Goal: Information Seeking & Learning: Learn about a topic

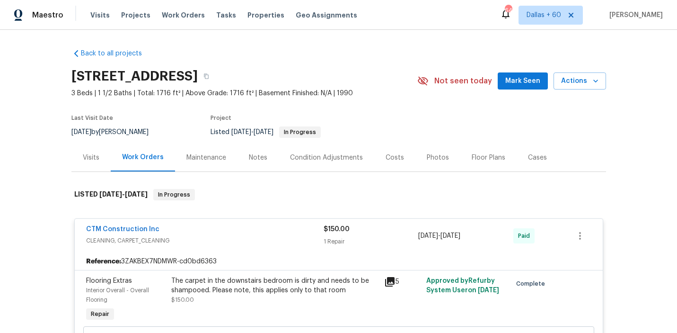
click at [175, 15] on span "Work Orders" at bounding box center [183, 14] width 43 height 9
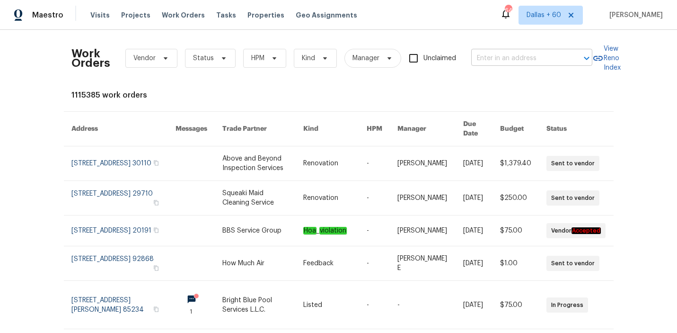
click at [511, 60] on input "text" at bounding box center [518, 58] width 95 height 15
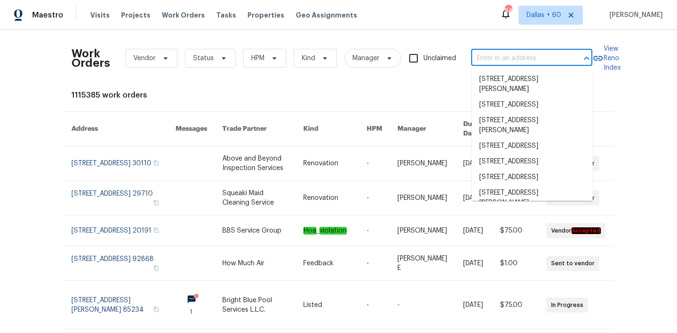
paste input "3217 Birney Ct, Evans, CO 80620"
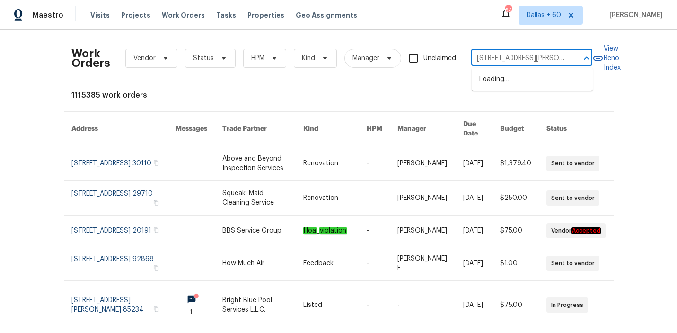
scroll to position [0, 13]
type input "3217 Birney Ct, Evans, CO 80620"
click at [523, 82] on li "3217 Birney Ct, Evans, CO 80620" at bounding box center [532, 84] width 121 height 26
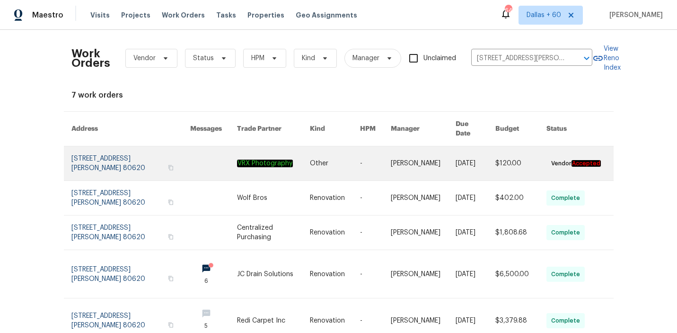
click at [295, 149] on link at bounding box center [273, 163] width 73 height 34
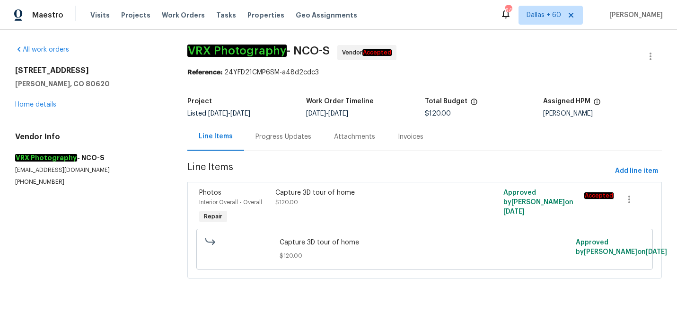
click at [40, 108] on div "3217 Birney Ct Evans, CO 80620 Home details" at bounding box center [90, 88] width 150 height 44
click at [37, 104] on link "Home details" at bounding box center [35, 104] width 41 height 7
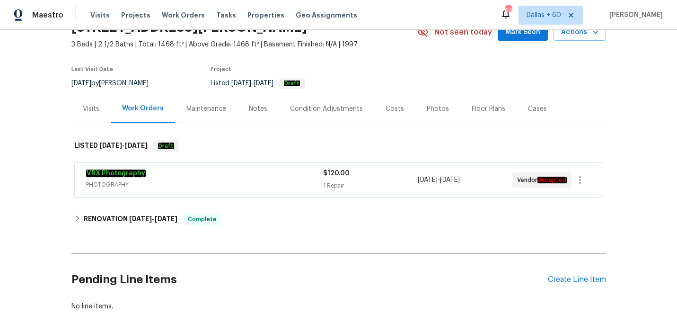
click at [243, 176] on div "VRX Photography" at bounding box center [204, 173] width 237 height 11
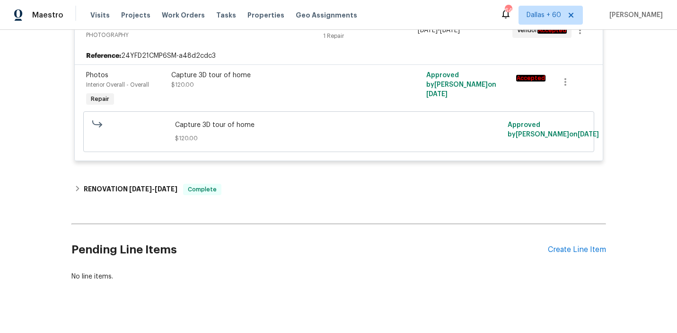
scroll to position [218, 0]
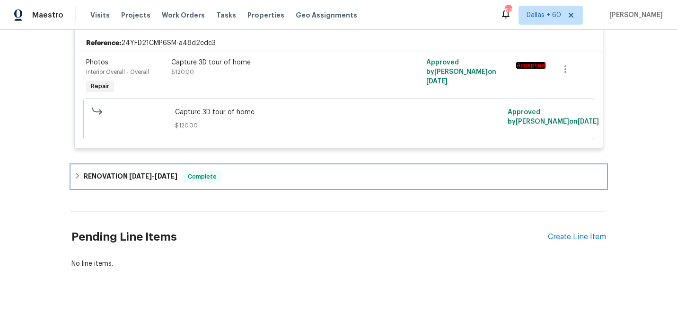
click at [243, 176] on div "RENOVATION 8/11/25 - 8/27/25 Complete" at bounding box center [338, 176] width 529 height 11
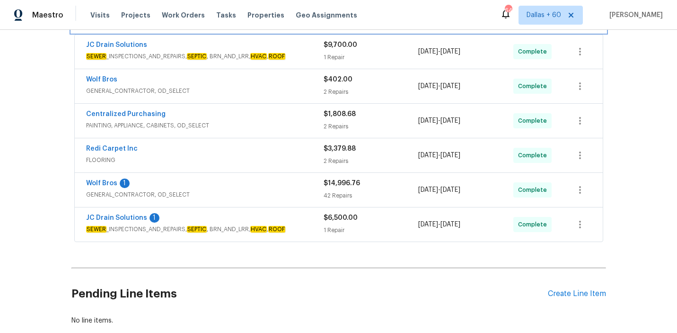
scroll to position [379, 0]
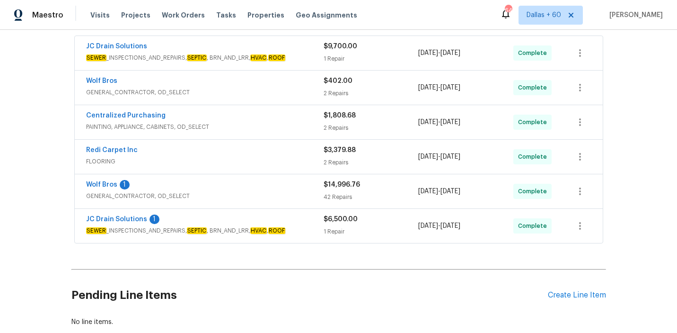
click at [307, 228] on span "SEWER _INSPECTIONS_AND_REPAIRS, SEPTIC , BRN_AND_LRR, HVAC , ROOF" at bounding box center [205, 230] width 238 height 9
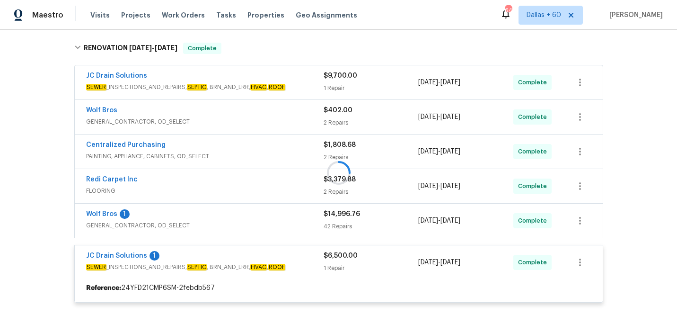
scroll to position [351, 0]
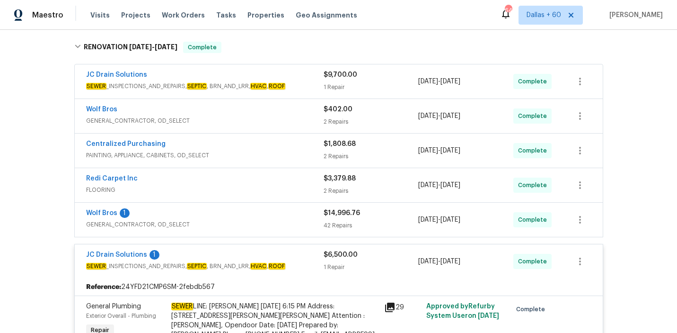
click at [273, 221] on span "GENERAL_CONTRACTOR, OD_SELECT" at bounding box center [205, 224] width 238 height 9
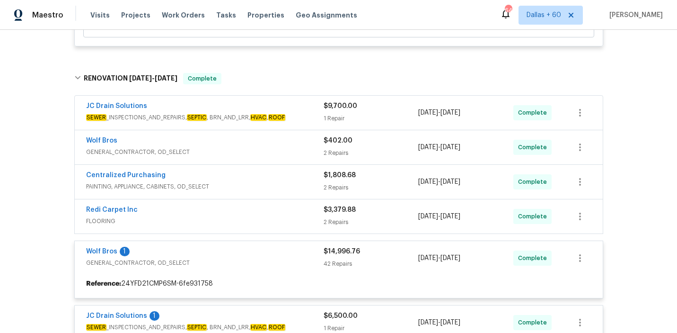
scroll to position [319, 0]
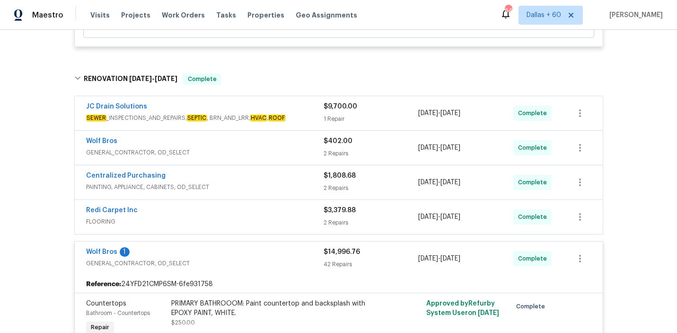
click at [254, 217] on span "FLOORING" at bounding box center [205, 221] width 238 height 9
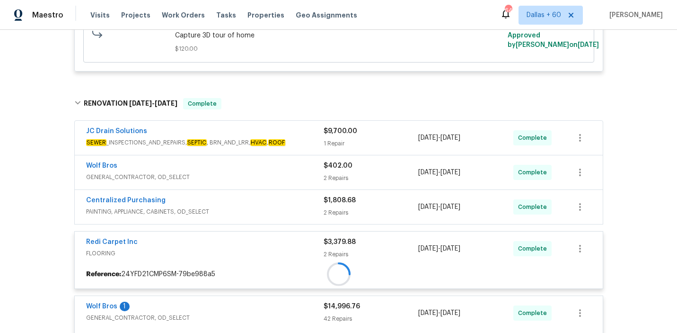
scroll to position [284, 0]
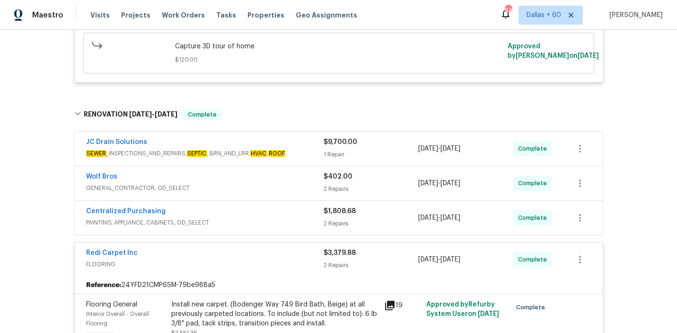
click at [254, 213] on div "Centralized Purchasing" at bounding box center [205, 211] width 238 height 11
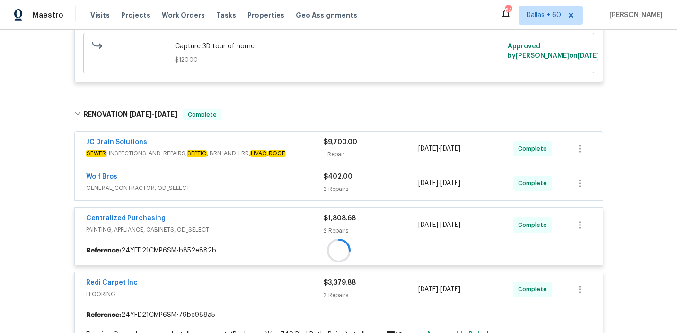
scroll to position [247, 0]
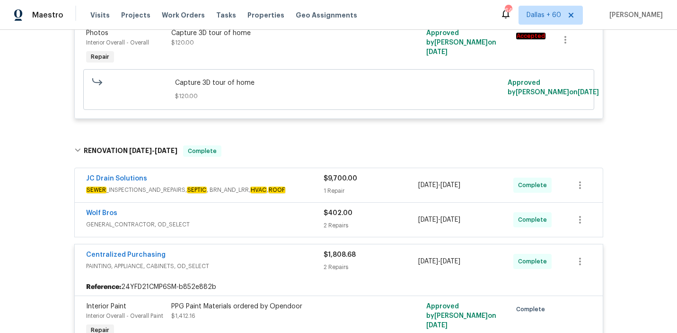
click at [255, 214] on div "Wolf Bros" at bounding box center [205, 213] width 238 height 11
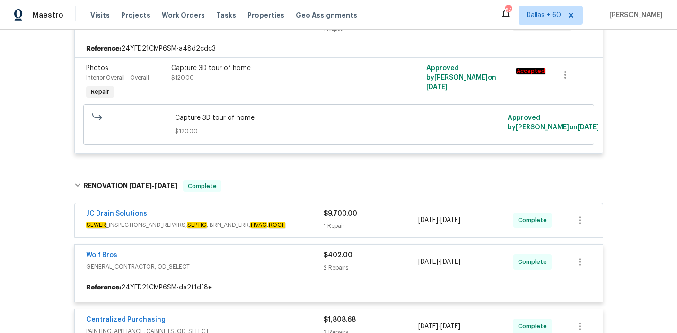
scroll to position [212, 0]
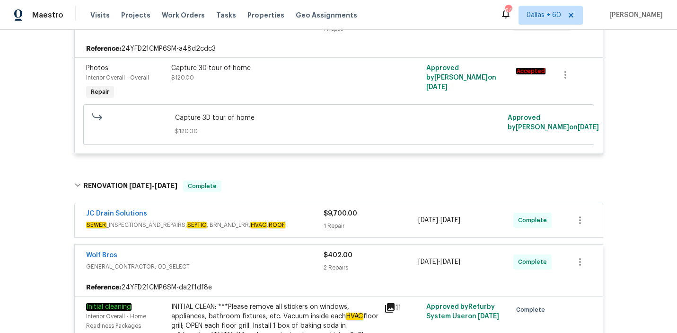
click at [281, 210] on div "JC Drain Solutions" at bounding box center [205, 214] width 238 height 11
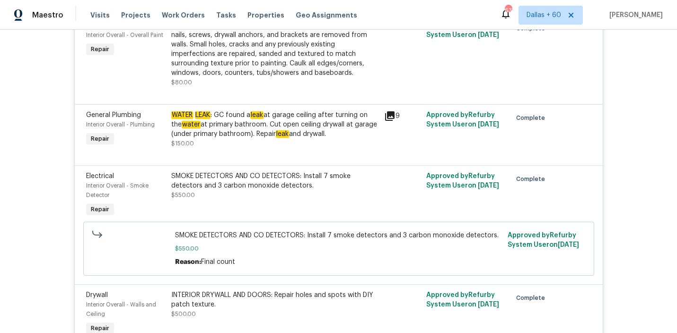
scroll to position [5077, 0]
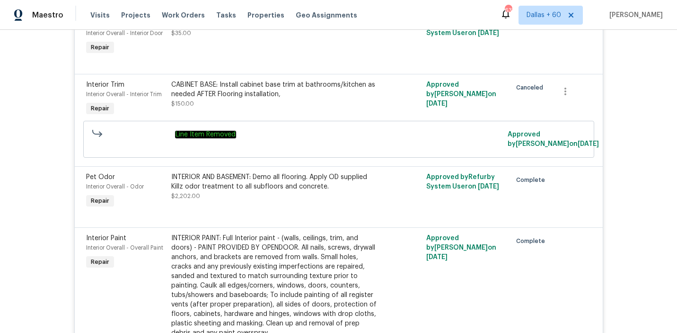
click at [253, 191] on div "INTERIOR AND BASEMENT: Demo all flooring. Apply OD supplied Killz odor treatmen…" at bounding box center [274, 181] width 207 height 19
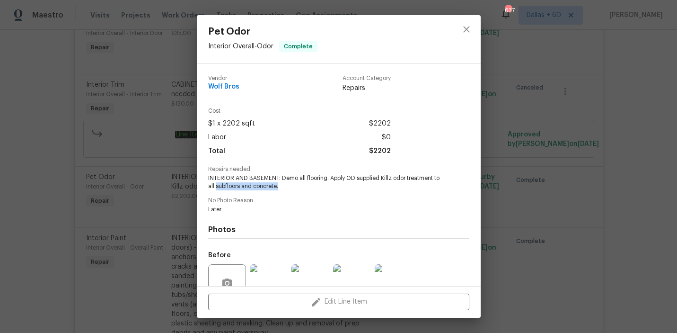
drag, startPoint x: 215, startPoint y: 187, endPoint x: 284, endPoint y: 186, distance: 69.6
click at [284, 186] on span "INTERIOR AND BASEMENT: Demo all flooring. Apply OD supplied Killz odor treatmen…" at bounding box center [325, 182] width 235 height 16
copy span "subfloors and concrete."
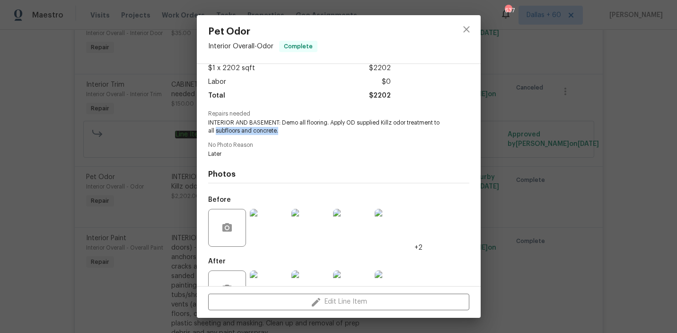
scroll to position [87, 0]
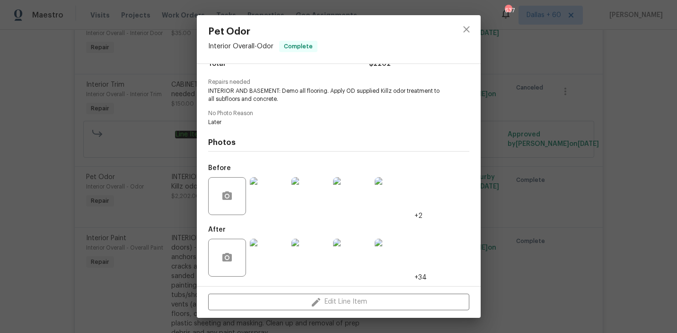
click at [73, 167] on div "Pet Odor Interior Overall - Odor Complete Vendor Wolf Bros Account Category Rep…" at bounding box center [338, 166] width 677 height 333
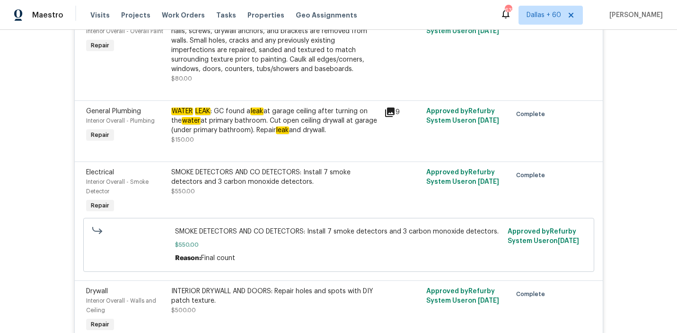
scroll to position [5425, 0]
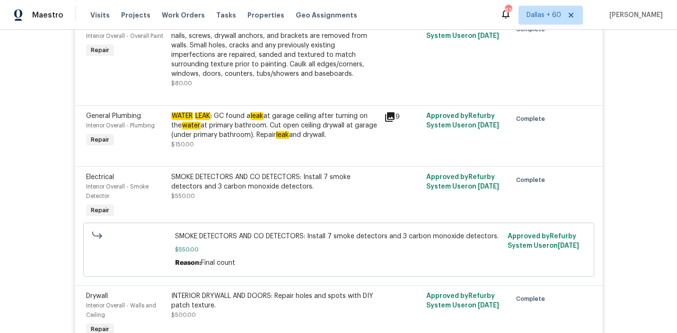
click at [279, 128] on div "WATER LEAK : GC found a leak at garage ceiling after turning on the water at pr…" at bounding box center [274, 125] width 207 height 28
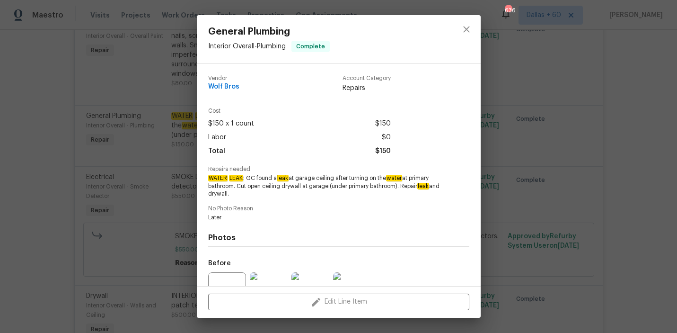
scroll to position [95, 0]
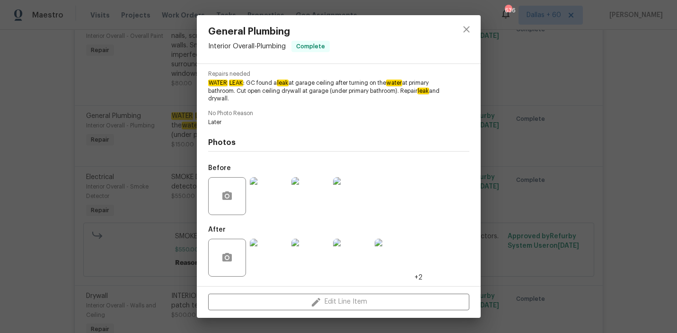
click at [266, 195] on img at bounding box center [269, 196] width 38 height 38
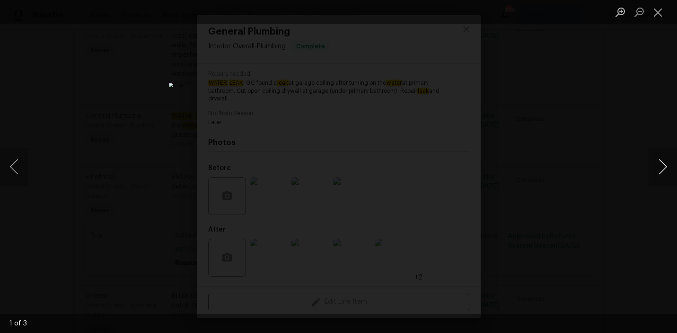
click at [667, 158] on button "Next image" at bounding box center [663, 167] width 28 height 38
click at [617, 223] on div "Lightbox" at bounding box center [338, 166] width 677 height 333
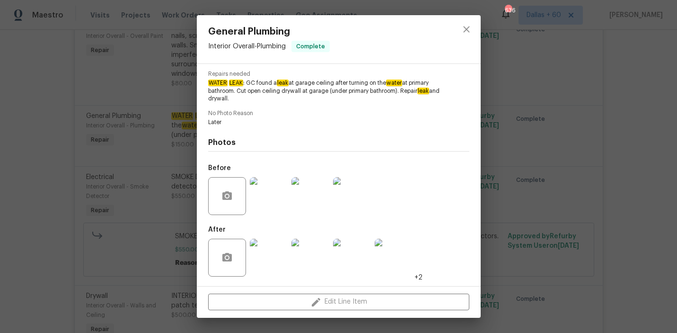
click at [46, 104] on div "General Plumbing Interior Overall - Plumbing Complete Vendor Wolf Bros Account …" at bounding box center [338, 166] width 677 height 333
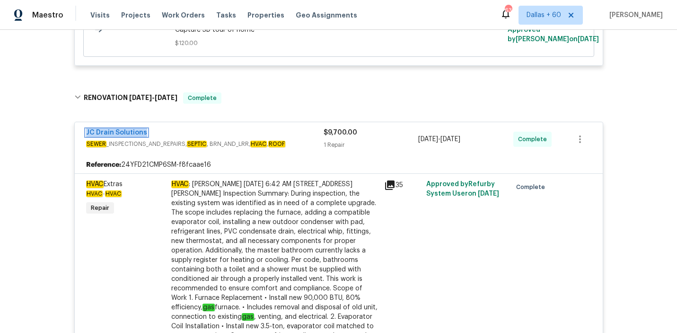
scroll to position [300, 0]
click at [229, 219] on div "HVAC : Juan Cordova 08/13/2025 6:42 AM 3217 Birney Ct, Evans, CO 80620 Inspecti…" at bounding box center [274, 330] width 207 height 303
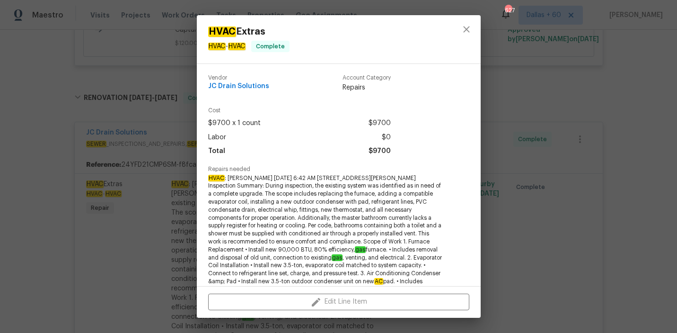
scroll to position [254, 0]
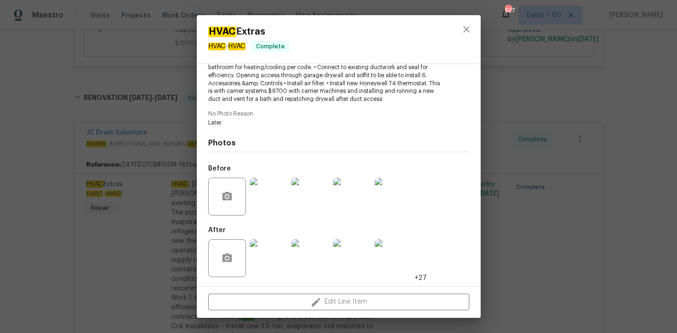
click at [271, 197] on img at bounding box center [269, 196] width 38 height 38
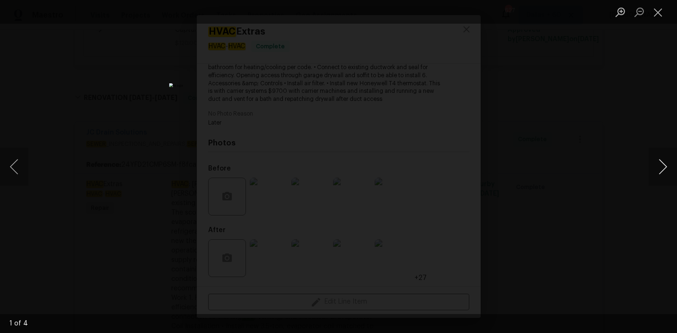
click at [656, 164] on button "Next image" at bounding box center [663, 167] width 28 height 38
click at [613, 208] on div "Lightbox" at bounding box center [338, 166] width 677 height 333
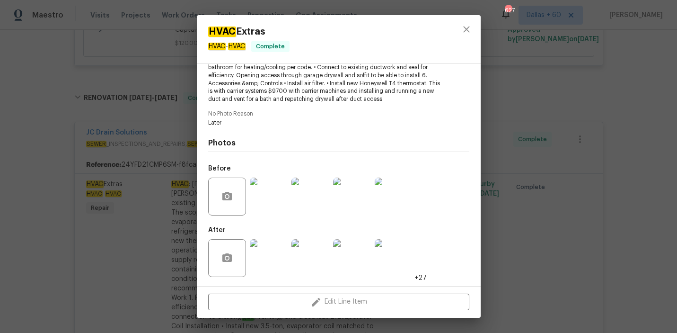
click at [270, 256] on img at bounding box center [269, 258] width 38 height 38
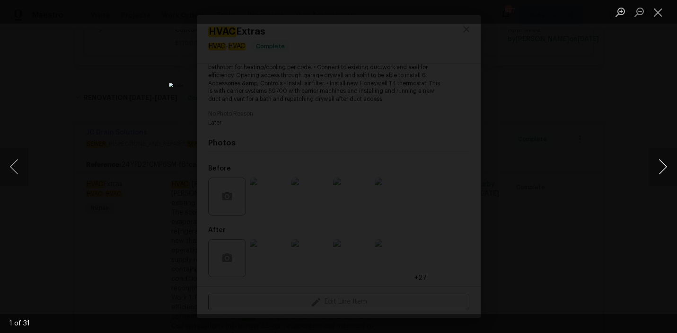
click at [658, 165] on button "Next image" at bounding box center [663, 167] width 28 height 38
click at [657, 165] on button "Next image" at bounding box center [663, 167] width 28 height 38
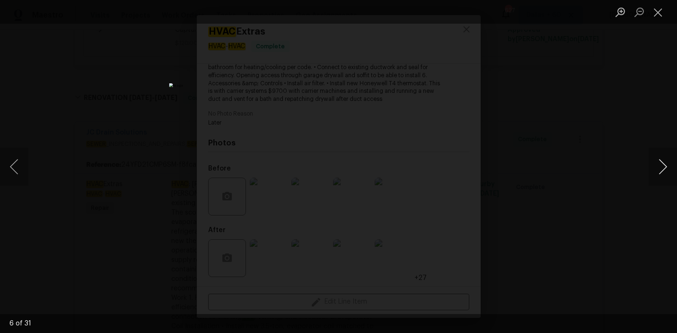
click at [657, 165] on button "Next image" at bounding box center [663, 167] width 28 height 38
click at [656, 166] on button "Next image" at bounding box center [663, 167] width 28 height 38
click at [620, 226] on div "Lightbox" at bounding box center [338, 166] width 677 height 333
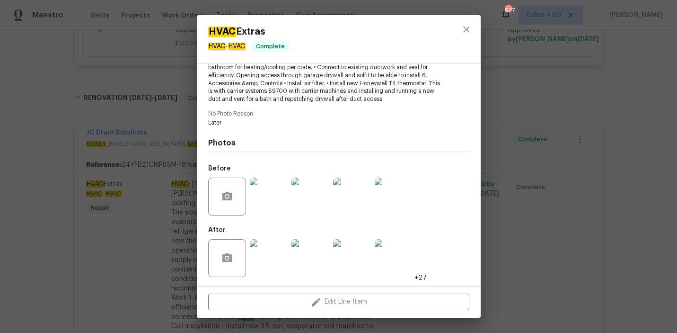
click at [47, 143] on div "HVAC Extras HVAC - HVAC Complete Vendor JC Drain Solutions Account Category Rep…" at bounding box center [338, 166] width 677 height 333
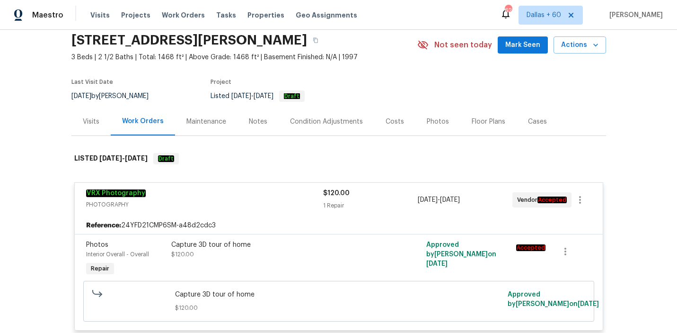
scroll to position [0, 0]
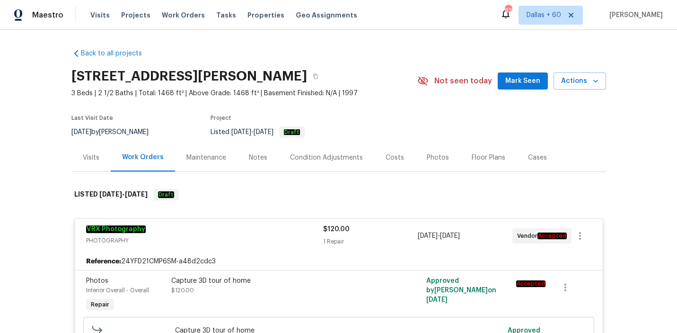
drag, startPoint x: 187, startPoint y: 15, endPoint x: 400, endPoint y: 21, distance: 213.5
click at [187, 15] on span "Work Orders" at bounding box center [183, 14] width 43 height 9
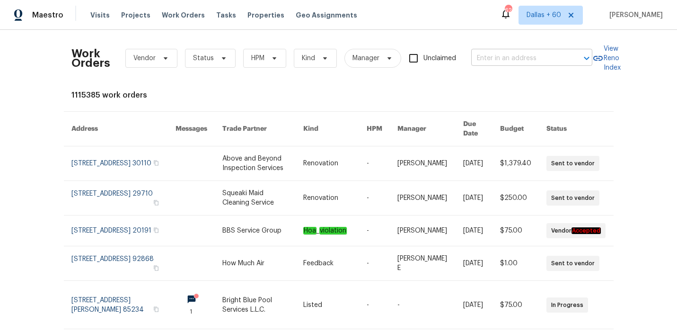
click at [522, 59] on input "text" at bounding box center [518, 58] width 95 height 15
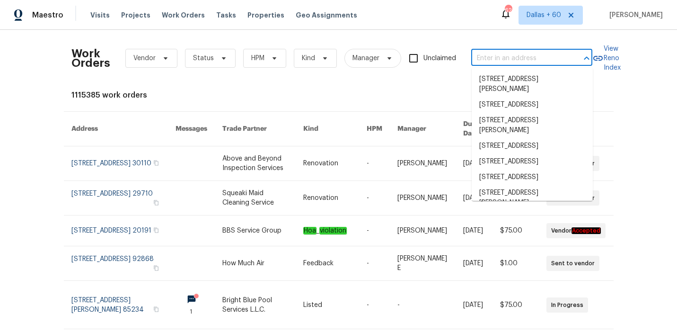
paste input "1912 Cattleya Dr, Kissimmee, FL 34741"
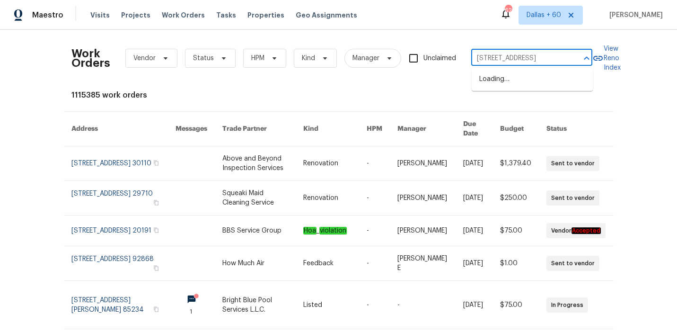
scroll to position [0, 27]
type input "1912 Cattleya Dr, Kissimmee, FL 34741"
click at [526, 81] on li "1912 Cattleya Dr, Kissimmee, FL 34741" at bounding box center [532, 79] width 121 height 16
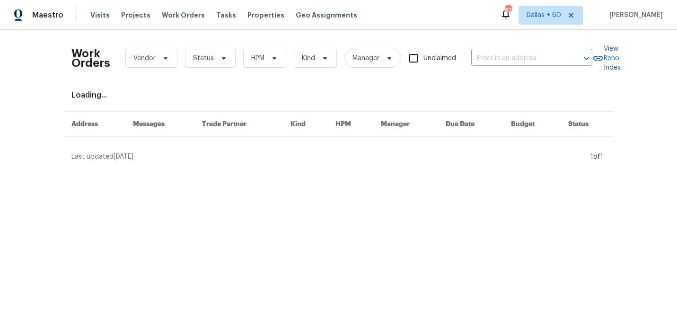
type input "1912 Cattleya Dr, Kissimmee, FL 34741"
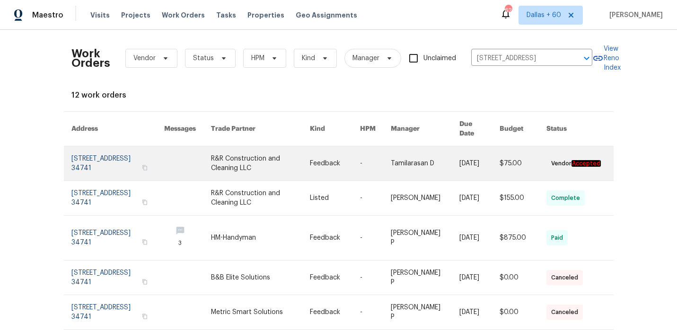
click at [305, 159] on link at bounding box center [260, 163] width 99 height 34
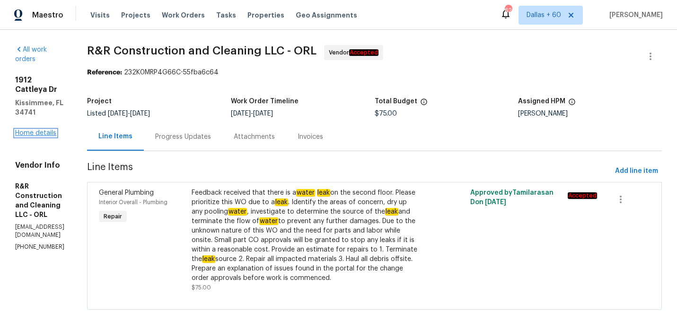
click at [29, 130] on link "Home details" at bounding box center [35, 133] width 41 height 7
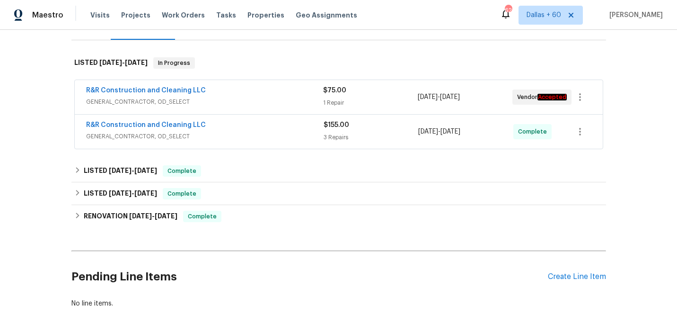
scroll to position [141, 0]
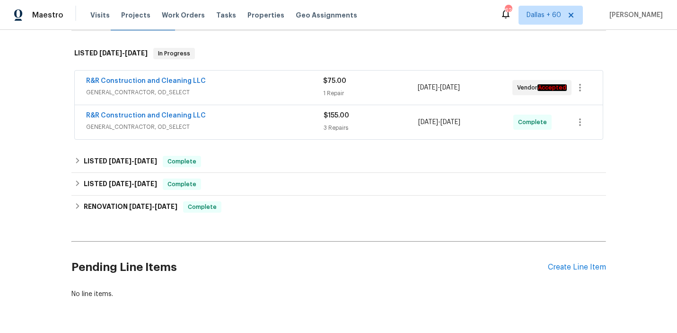
click at [282, 96] on span "GENERAL_CONTRACTOR, OD_SELECT" at bounding box center [204, 92] width 237 height 9
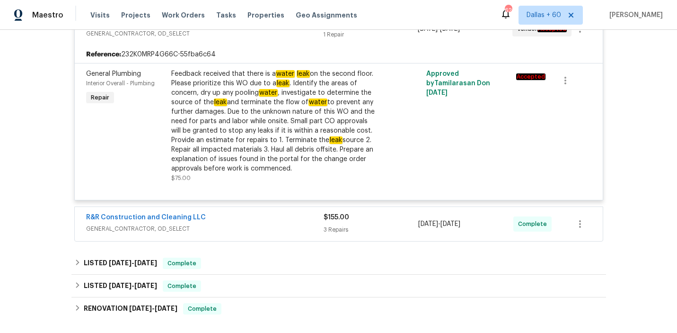
scroll to position [272, 0]
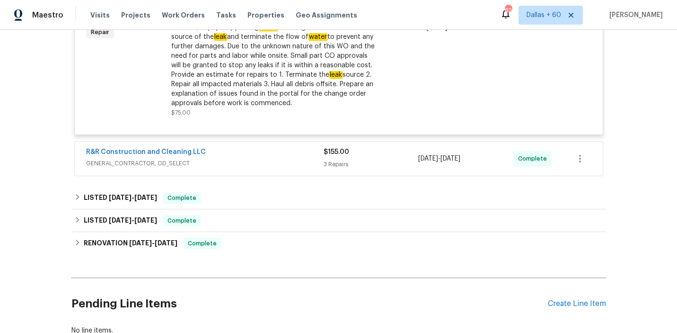
click at [278, 159] on span "GENERAL_CONTRACTOR, OD_SELECT" at bounding box center [205, 162] width 238 height 9
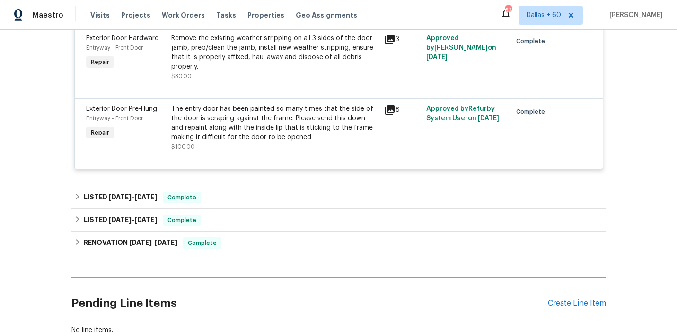
scroll to position [502, 0]
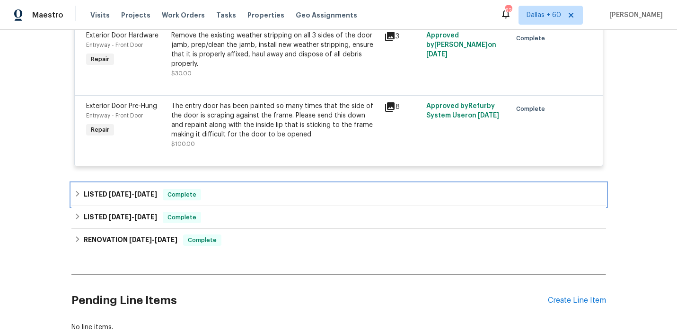
click at [264, 185] on div "LISTED 7/10/25 - 7/21/25 Complete" at bounding box center [338, 194] width 535 height 23
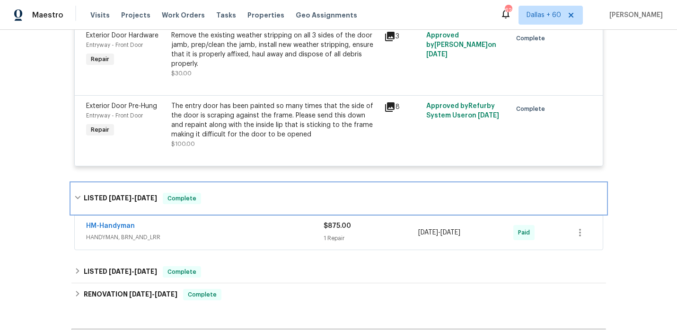
scroll to position [564, 0]
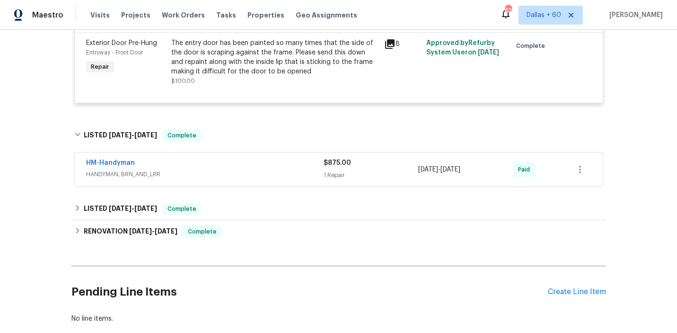
click at [264, 161] on div "HM-Handyman" at bounding box center [205, 163] width 238 height 11
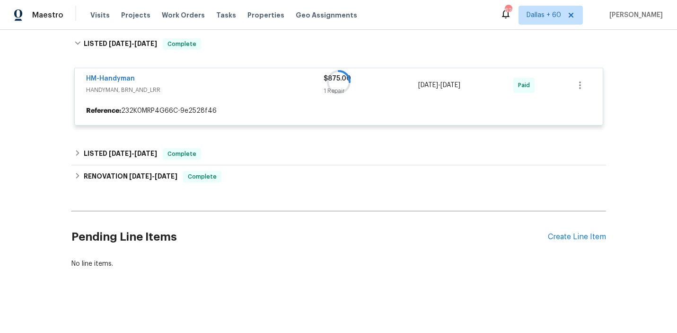
scroll to position [655, 0]
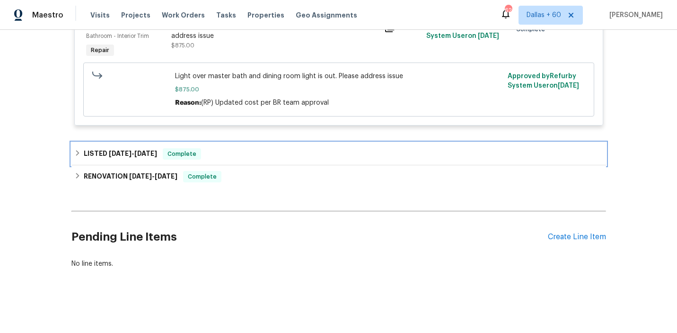
click at [264, 156] on div "LISTED 4/9/25 - 4/10/25 Complete" at bounding box center [338, 153] width 529 height 11
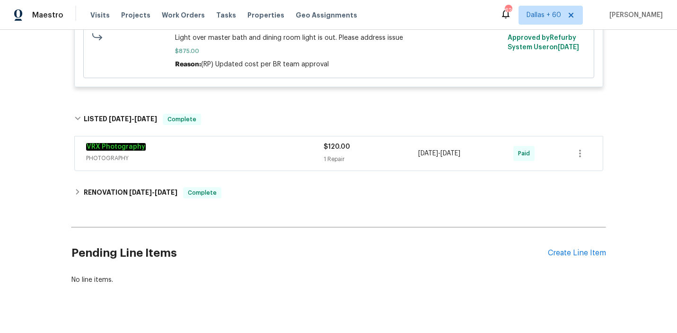
click at [264, 156] on span "PHOTOGRAPHY" at bounding box center [205, 157] width 238 height 9
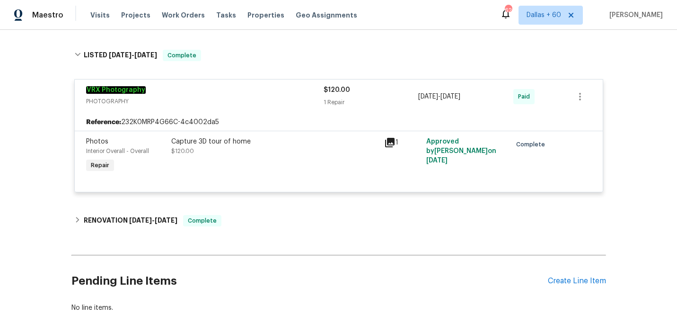
scroll to position [862, 0]
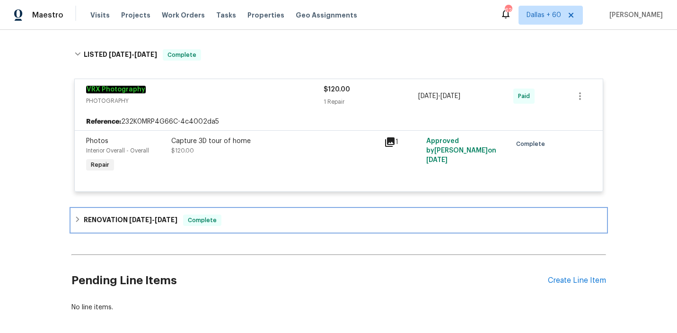
click at [255, 218] on div "RENOVATION 4/1/25 - 4/11/25 Complete" at bounding box center [338, 219] width 529 height 11
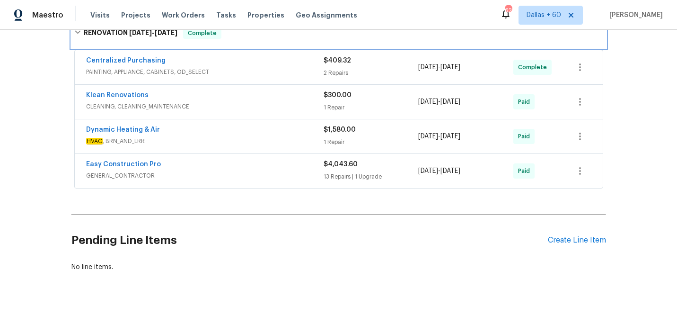
scroll to position [1057, 0]
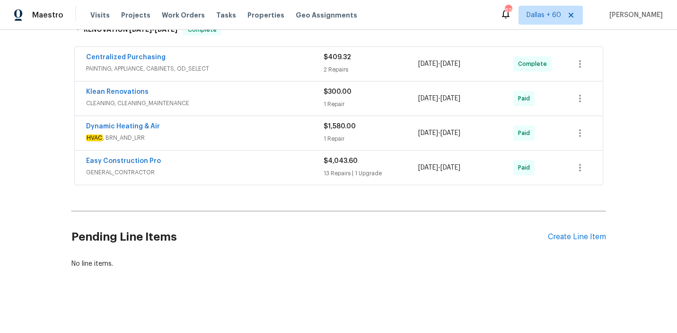
click at [265, 136] on span "HVAC , BRN_AND_LRR" at bounding box center [205, 137] width 238 height 9
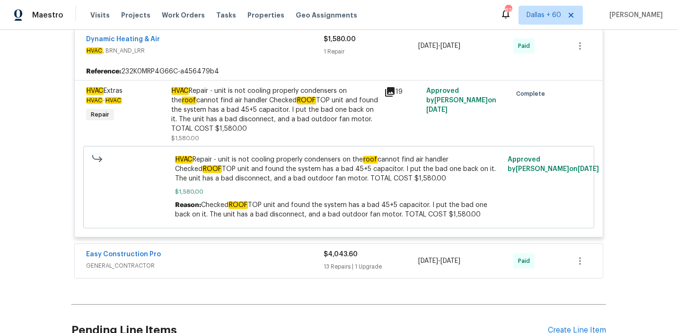
scroll to position [1150, 0]
click at [183, 19] on span "Work Orders" at bounding box center [183, 14] width 43 height 9
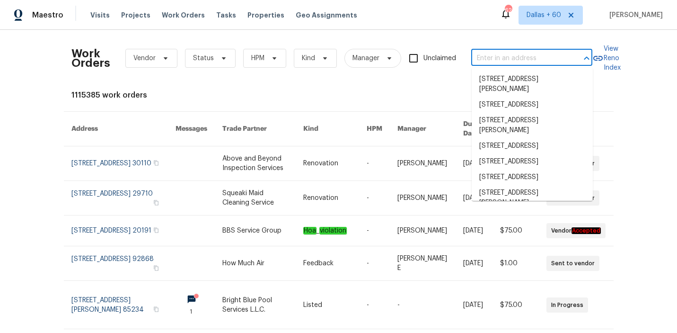
click at [503, 56] on input "text" at bounding box center [518, 58] width 95 height 15
paste input "1405 Cross Link Rd, Raleigh, NC 27610"
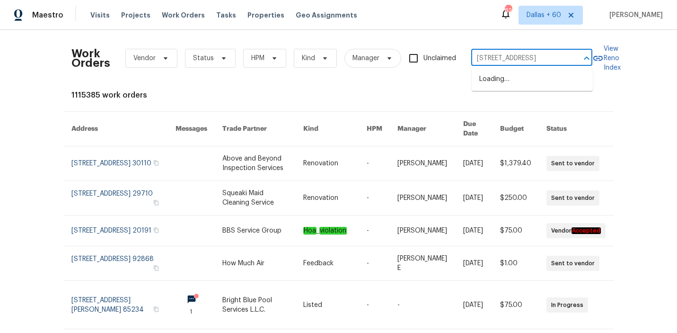
type input "1405 Cross Link Rd, Raleigh, NC 27610"
click at [509, 78] on li "1405 Cross Link Rd, Raleigh, NC 27610" at bounding box center [532, 79] width 121 height 16
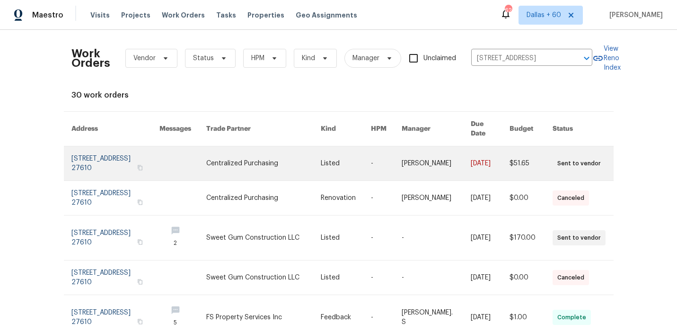
click at [326, 153] on link at bounding box center [346, 163] width 50 height 34
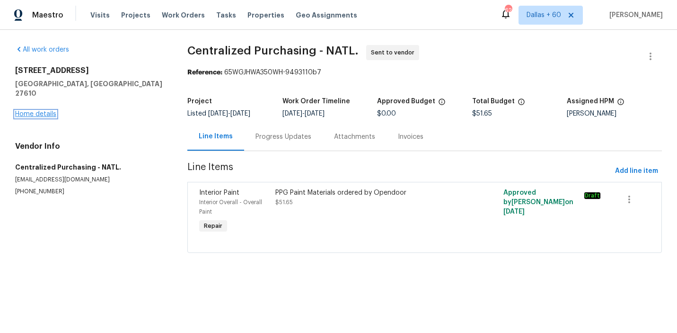
click at [26, 111] on link "Home details" at bounding box center [35, 114] width 41 height 7
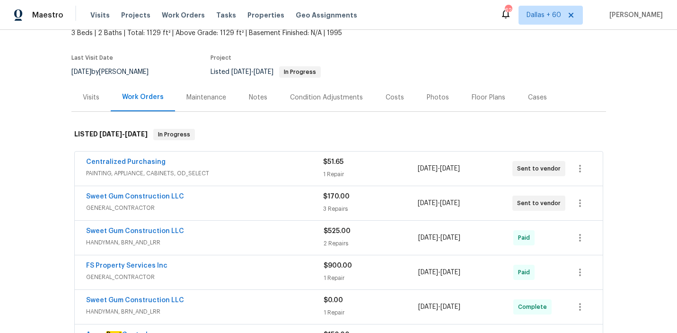
scroll to position [66, 0]
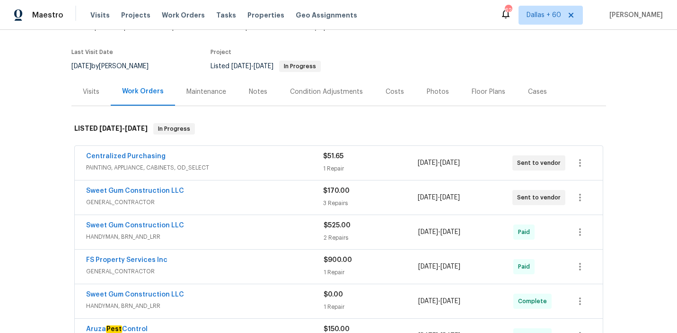
click at [270, 161] on div "Centralized Purchasing" at bounding box center [204, 156] width 237 height 11
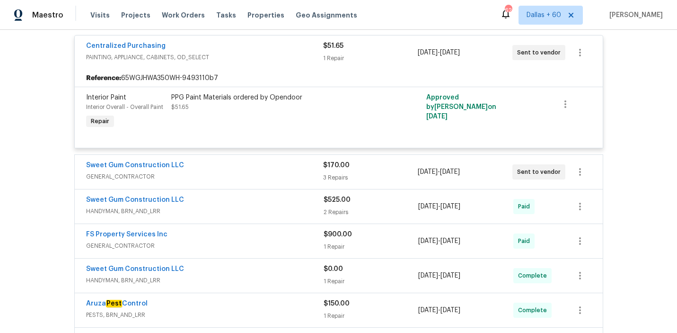
click at [271, 169] on div "Sweet Gum Construction LLC" at bounding box center [204, 165] width 237 height 11
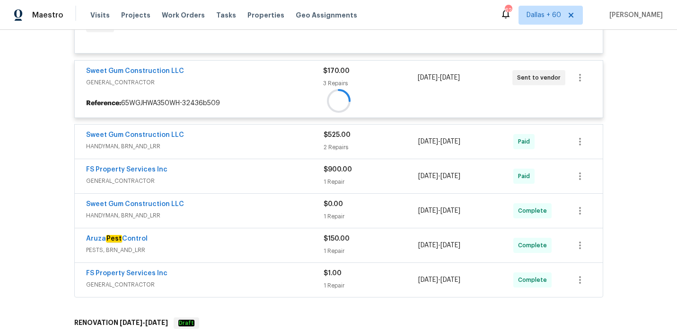
scroll to position [283, 0]
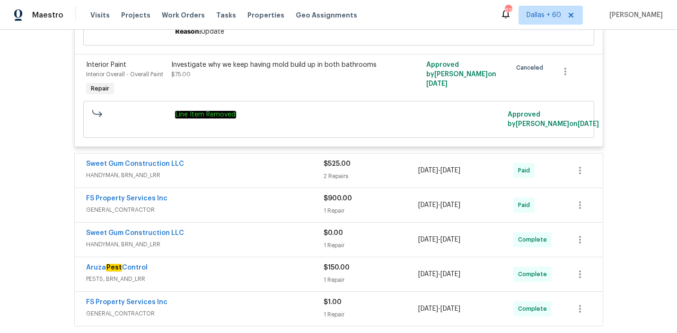
click at [230, 170] on span "HANDYMAN, BRN_AND_LRR" at bounding box center [205, 174] width 238 height 9
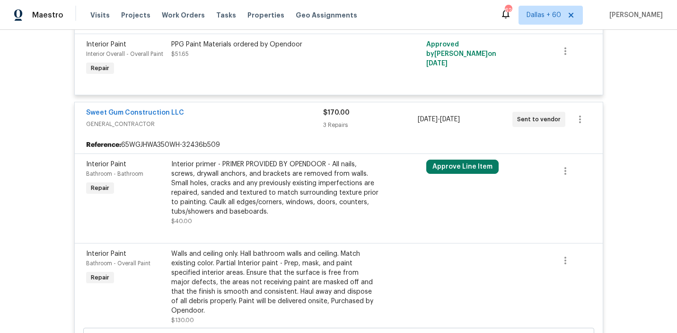
scroll to position [0, 0]
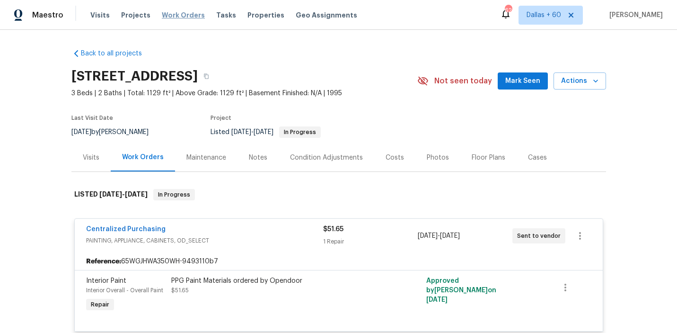
click at [170, 14] on span "Work Orders" at bounding box center [183, 14] width 43 height 9
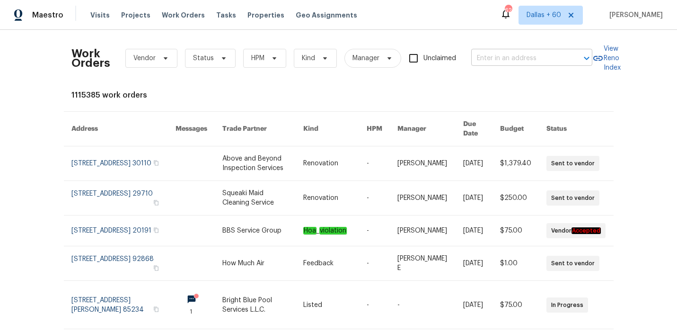
click at [545, 59] on input "text" at bounding box center [518, 58] width 95 height 15
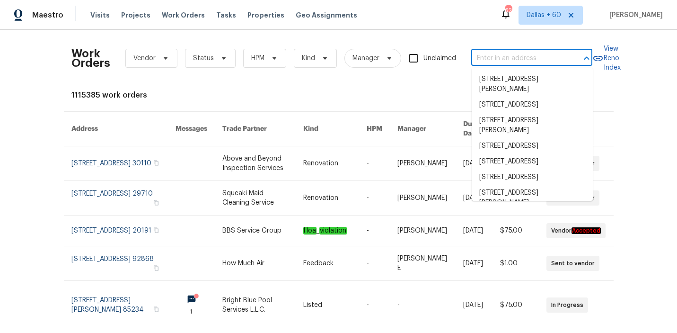
paste input "31738 Rouge Ln, Menifee, CA 92584"
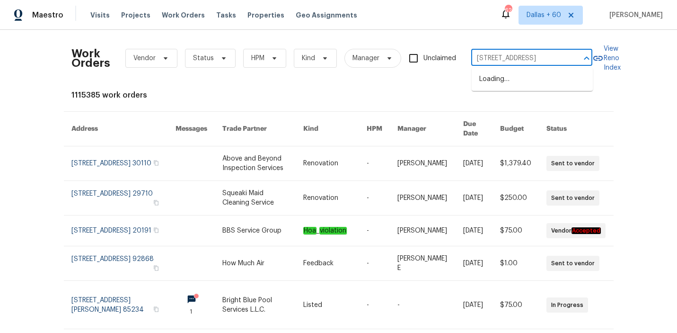
scroll to position [0, 22]
type input "31738 Rouge Ln, Menifee, CA 92584"
click at [539, 79] on li "31738 Rouge Ln, Menifee, CA 92584" at bounding box center [532, 79] width 121 height 16
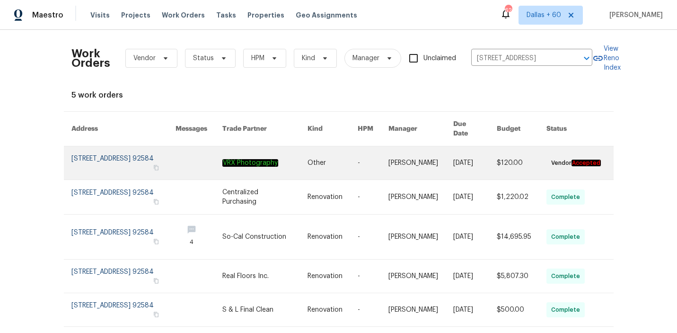
click at [302, 154] on link at bounding box center [265, 162] width 86 height 33
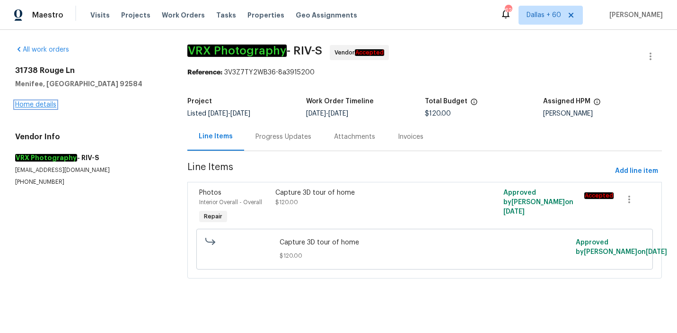
click at [39, 105] on link "Home details" at bounding box center [35, 104] width 41 height 7
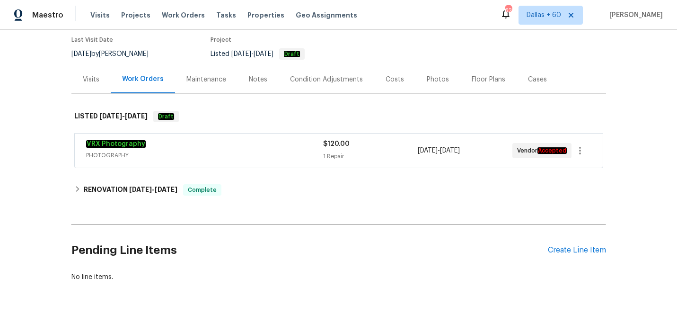
click at [274, 150] on span "PHOTOGRAPHY" at bounding box center [204, 154] width 237 height 9
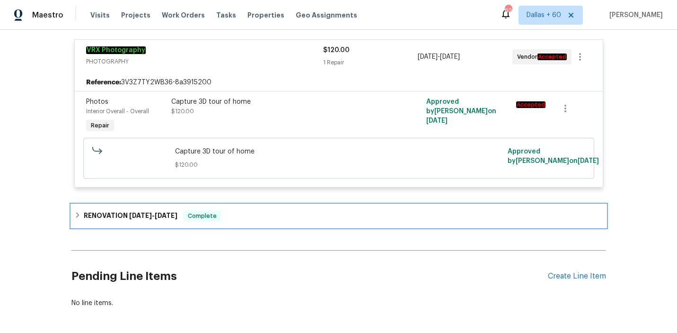
click at [277, 223] on div "RENOVATION 8/13/25 - 8/25/25 Complete" at bounding box center [338, 215] width 535 height 23
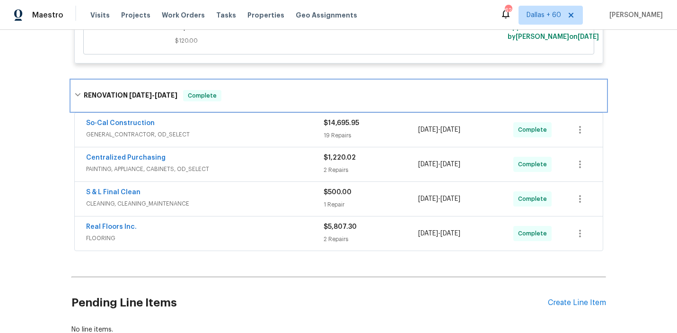
scroll to position [301, 0]
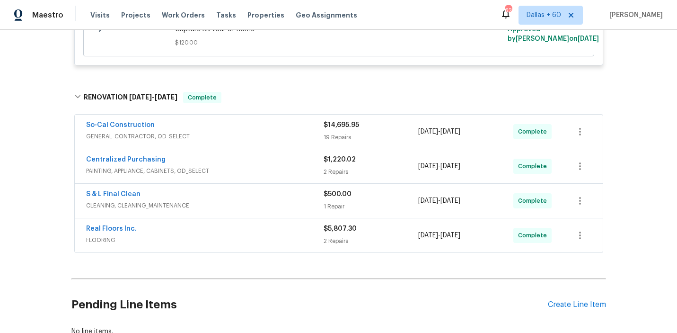
click at [274, 229] on div "Real Floors Inc." at bounding box center [205, 229] width 238 height 11
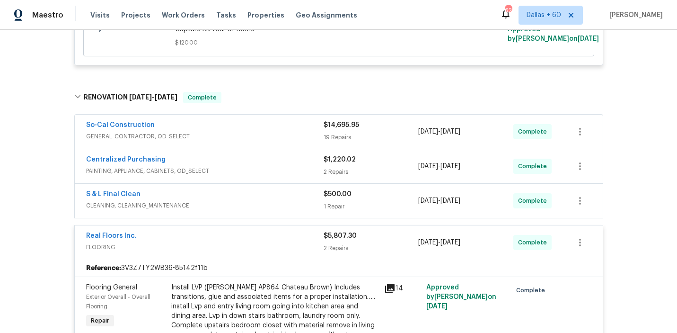
click at [267, 203] on span "CLEANING, CLEANING_MAINTENANCE" at bounding box center [205, 205] width 238 height 9
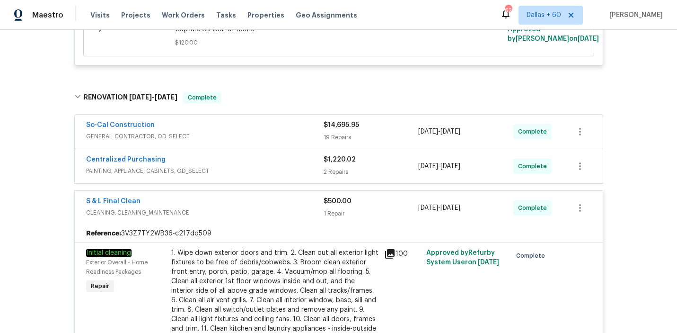
click at [270, 168] on span "PAINTING, APPLIANCE, CABINETS, OD_SELECT" at bounding box center [205, 170] width 238 height 9
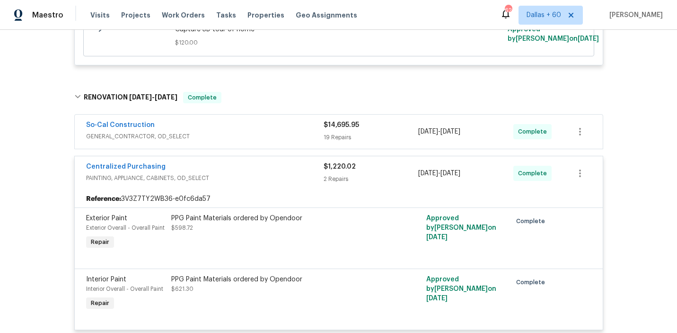
click at [271, 132] on span "GENERAL_CONTRACTOR, OD_SELECT" at bounding box center [205, 136] width 238 height 9
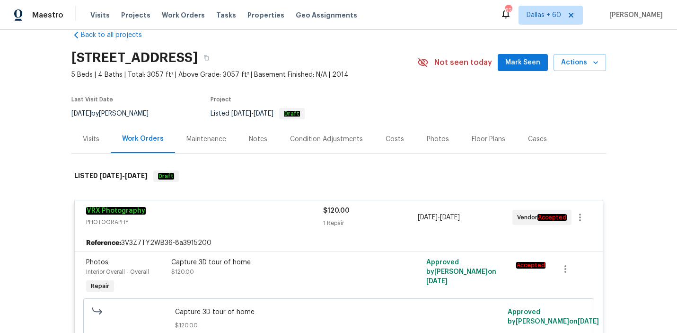
scroll to position [0, 0]
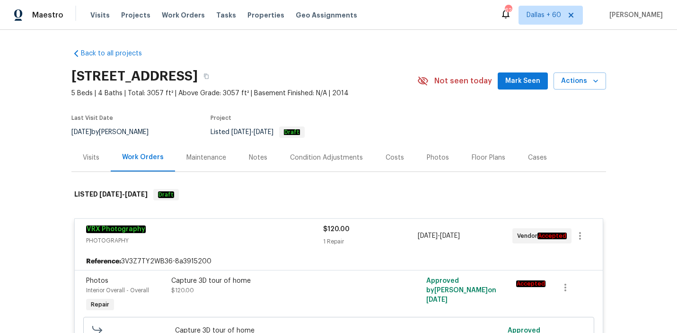
click at [86, 160] on div "Visits" at bounding box center [91, 157] width 17 height 9
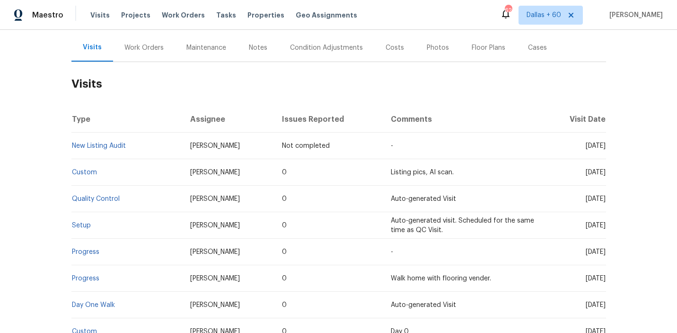
scroll to position [212, 0]
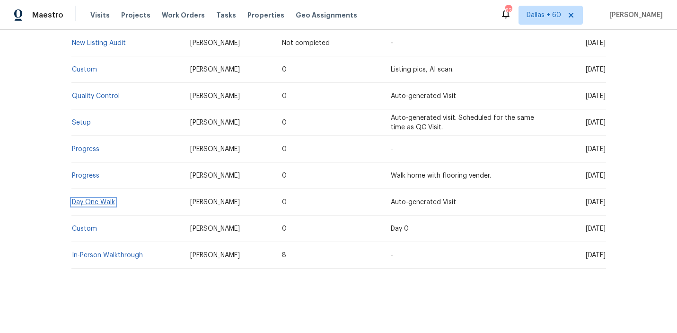
click at [101, 202] on link "Day One Walk" at bounding box center [93, 202] width 43 height 7
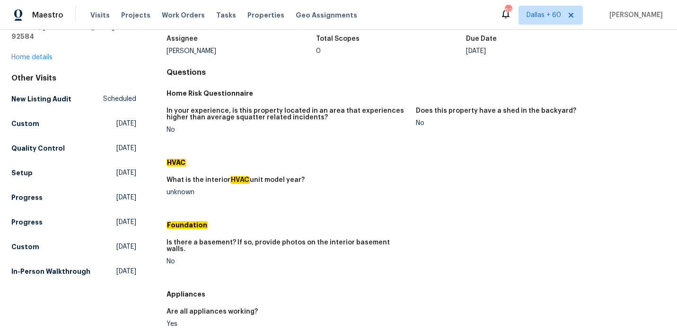
scroll to position [26, 0]
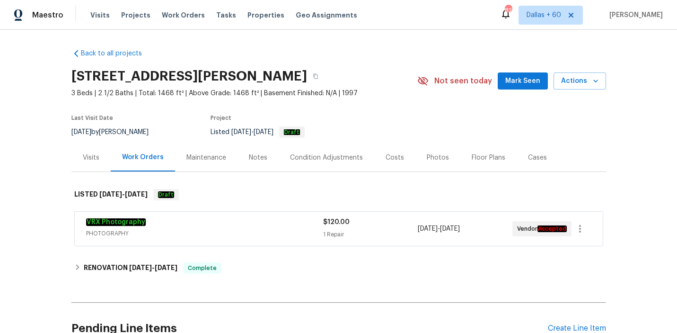
click at [92, 148] on div "Visits" at bounding box center [90, 157] width 39 height 28
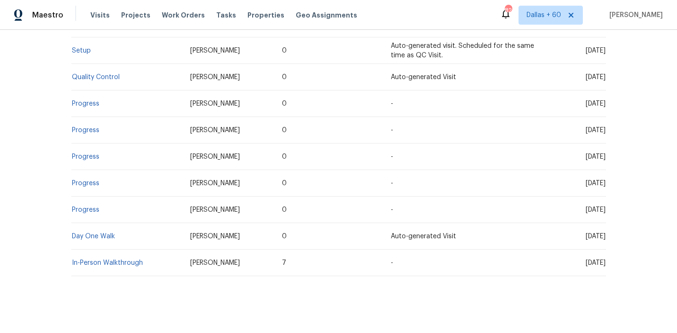
scroll to position [239, 0]
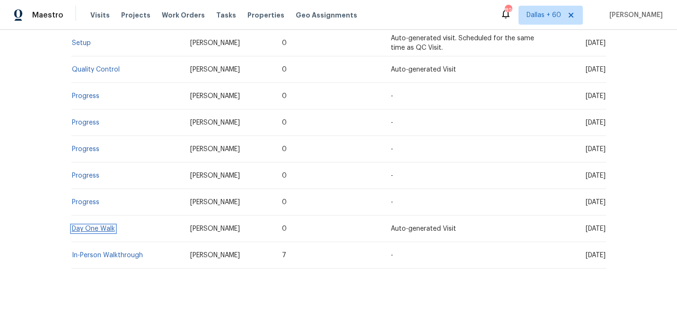
click at [95, 228] on link "Day One Walk" at bounding box center [93, 228] width 43 height 7
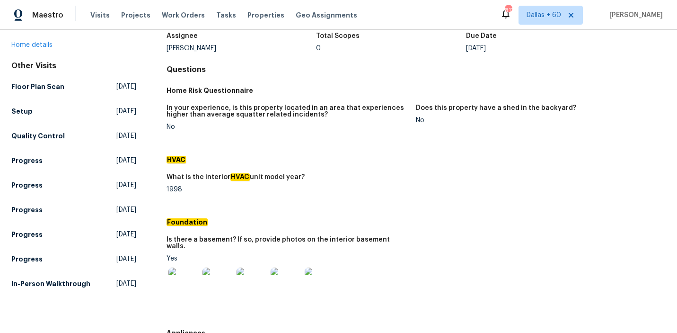
scroll to position [63, 0]
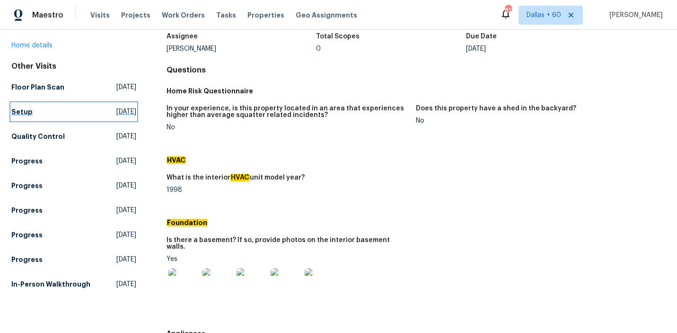
click at [34, 110] on link "Setup Wed, Aug 27 2025" at bounding box center [73, 111] width 125 height 17
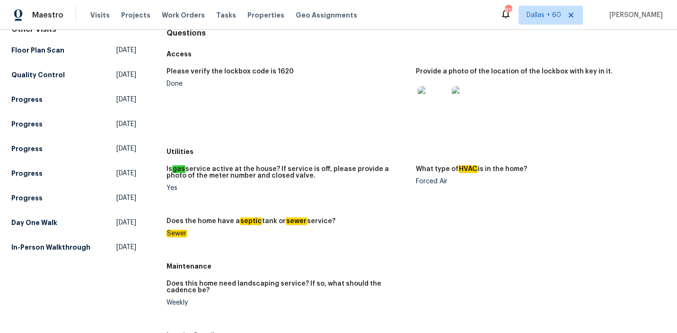
scroll to position [775, 0]
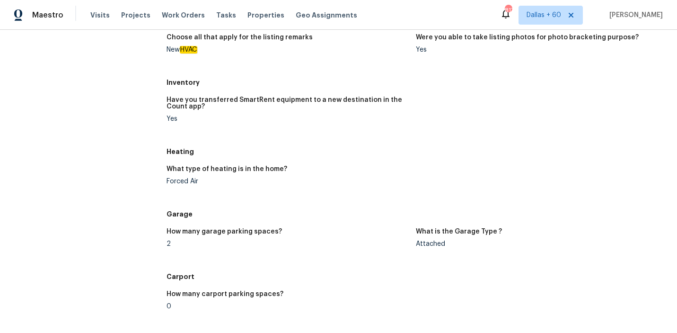
click at [223, 176] on div "What type of heating is in the home?" at bounding box center [288, 172] width 242 height 12
drag, startPoint x: 167, startPoint y: 182, endPoint x: 207, endPoint y: 183, distance: 40.7
click at [207, 183] on div "Forced Air" at bounding box center [288, 181] width 242 height 7
copy div "Forced Air"
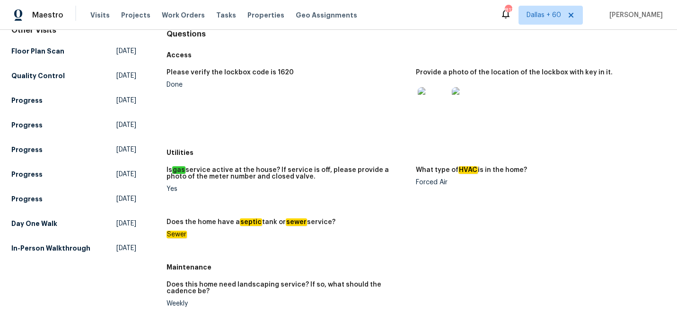
scroll to position [100, 0]
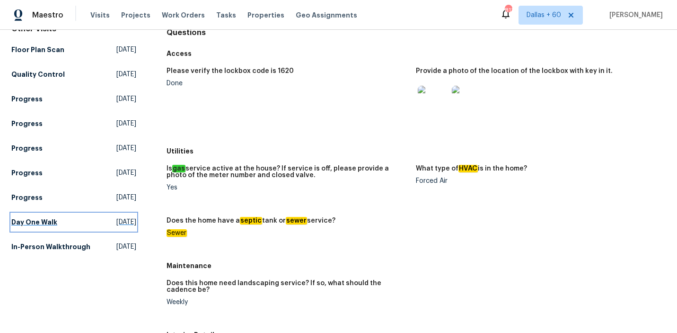
click at [30, 224] on h5 "Day One Walk" at bounding box center [34, 221] width 46 height 9
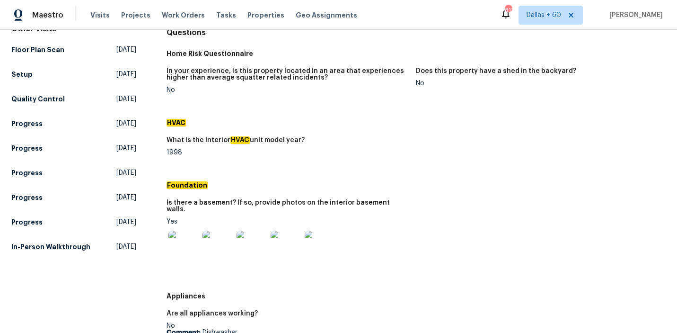
scroll to position [341, 0]
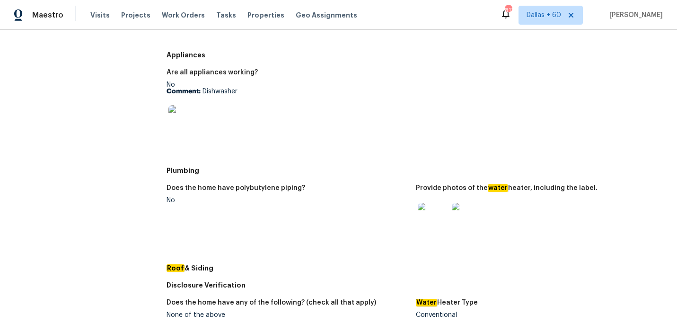
click at [427, 211] on img at bounding box center [433, 217] width 30 height 30
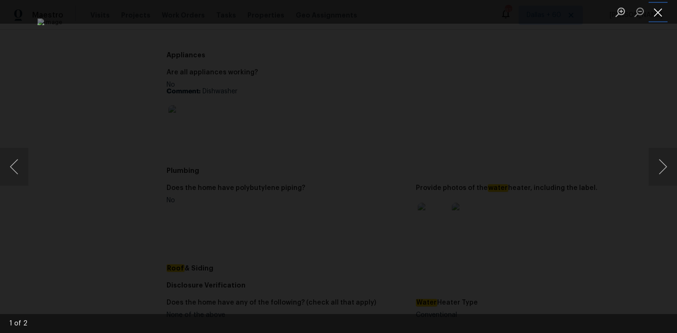
click at [657, 15] on button "Close lightbox" at bounding box center [658, 12] width 19 height 17
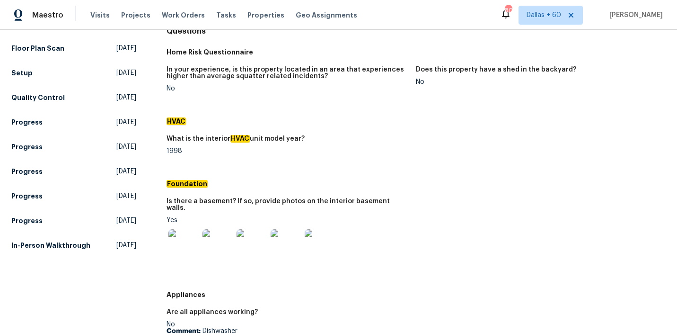
scroll to position [106, 0]
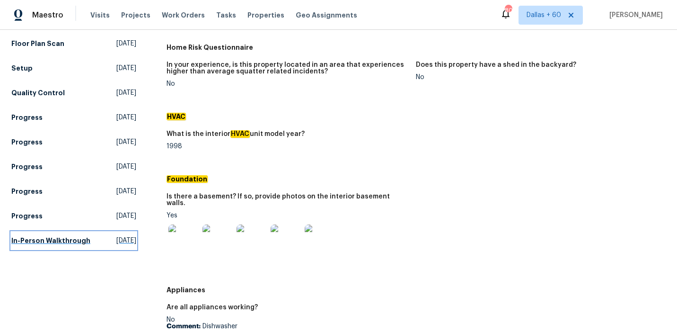
click at [28, 239] on h5 "In-Person Walkthrough" at bounding box center [50, 240] width 79 height 9
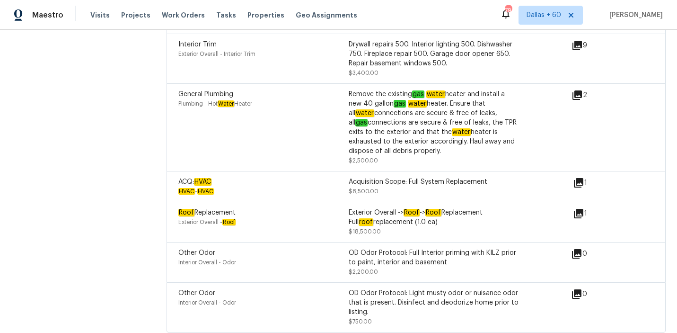
scroll to position [2795, 0]
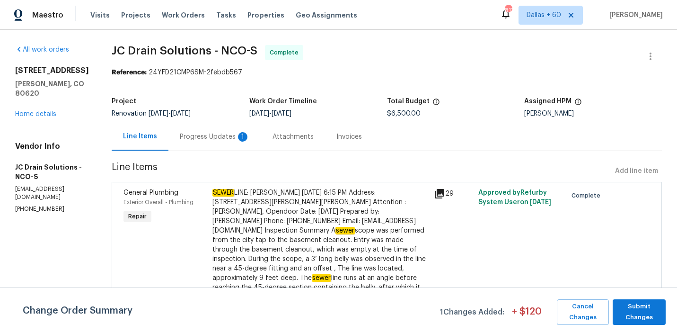
click at [215, 134] on div "Progress Updates 1" at bounding box center [215, 136] width 70 height 9
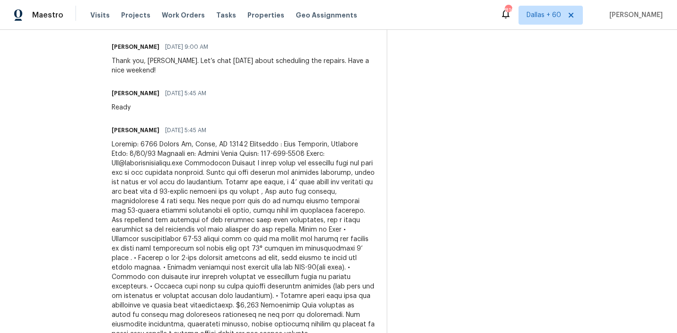
scroll to position [697, 0]
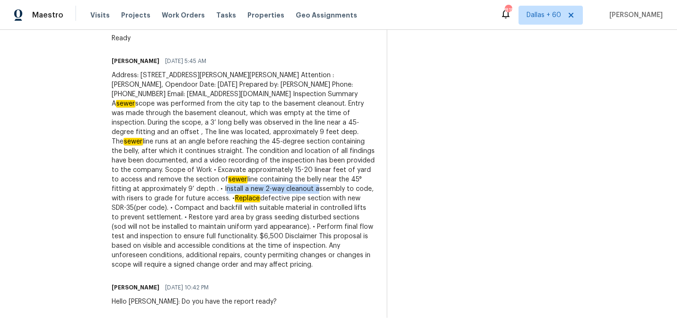
drag, startPoint x: 150, startPoint y: 188, endPoint x: 238, endPoint y: 190, distance: 88.5
click at [238, 190] on div "Address: [STREET_ADDRESS][PERSON_NAME][PERSON_NAME] Attention : [PERSON_NAME], …" at bounding box center [244, 169] width 264 height 199
copy div "Install a new 2-way cleanout"
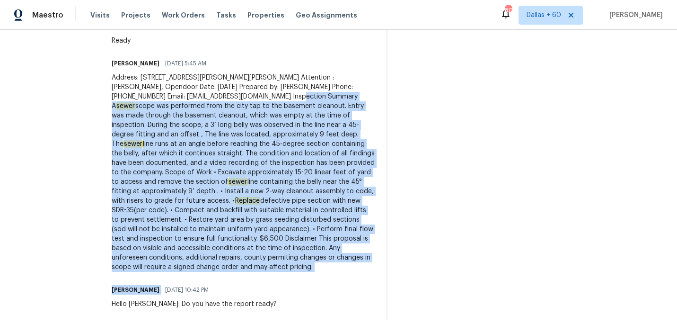
drag, startPoint x: 271, startPoint y: 96, endPoint x: 336, endPoint y: 279, distance: 193.8
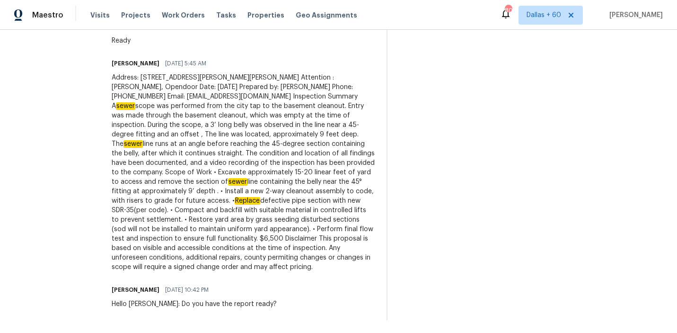
drag, startPoint x: 271, startPoint y: 97, endPoint x: 310, endPoint y: 273, distance: 180.0
copy div "A sewer scope was performed from the city tap to the basement cleanout. Entry w…"
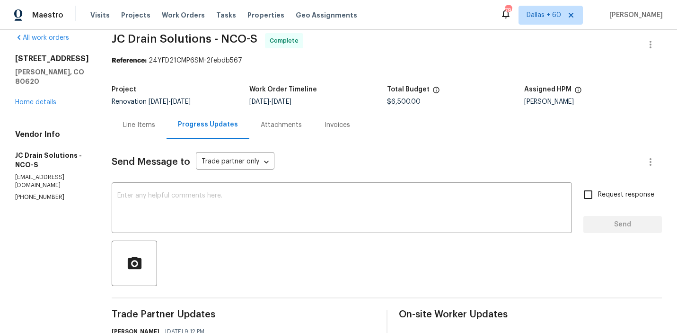
scroll to position [0, 0]
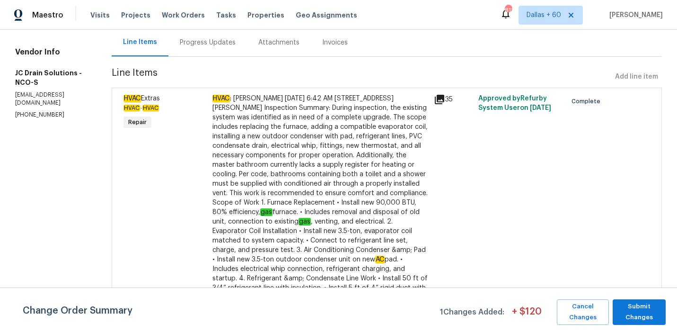
scroll to position [94, 0]
click at [221, 43] on div "Progress Updates" at bounding box center [208, 42] width 56 height 9
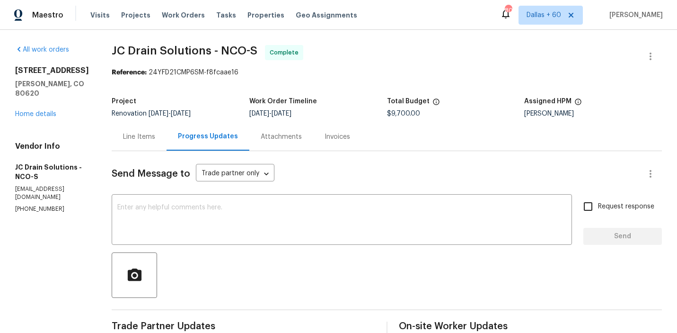
click at [338, 137] on div "Invoices" at bounding box center [338, 136] width 26 height 9
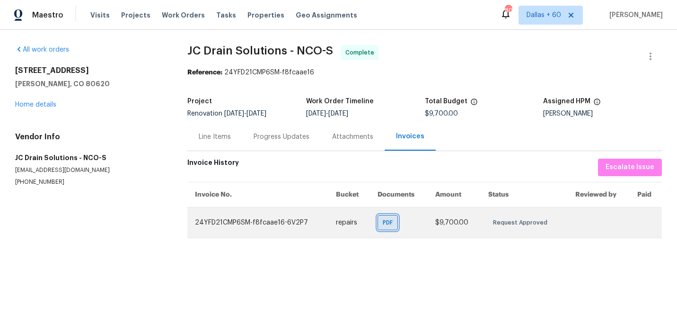
click at [383, 221] on span "PDF" at bounding box center [390, 222] width 14 height 9
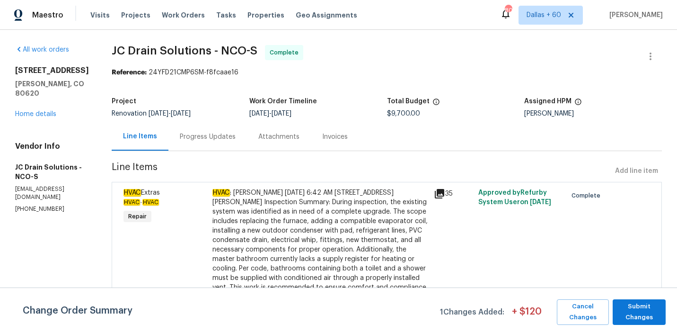
click at [210, 134] on div "Progress Updates" at bounding box center [208, 136] width 56 height 9
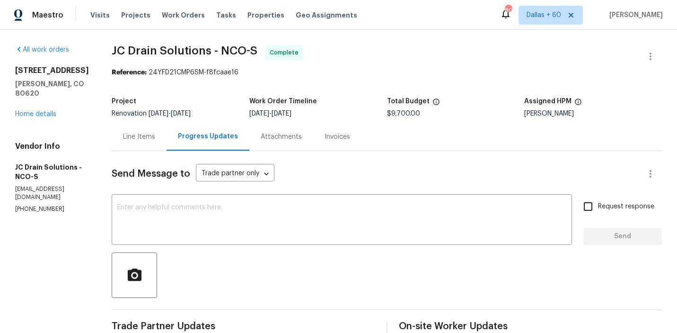
click at [340, 138] on div "Invoices" at bounding box center [338, 136] width 26 height 9
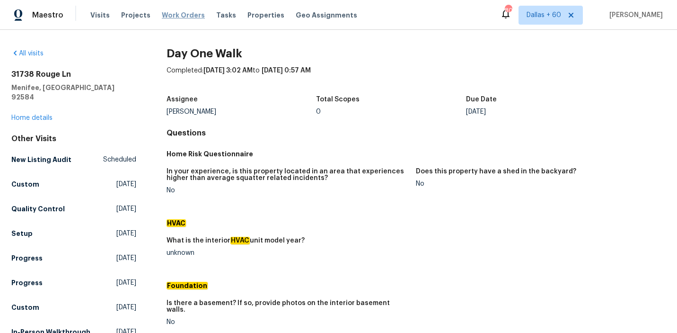
click at [178, 16] on span "Work Orders" at bounding box center [183, 14] width 43 height 9
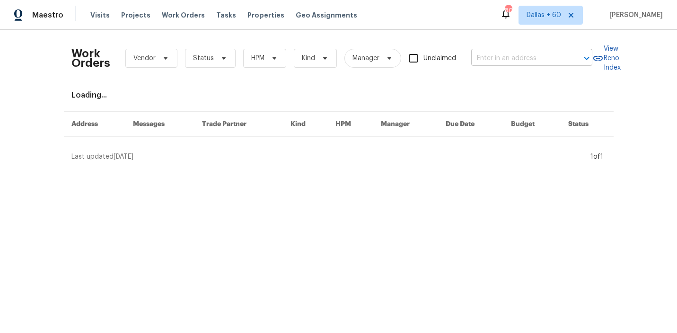
click at [537, 56] on input "text" at bounding box center [518, 58] width 95 height 15
paste input "4612 Silvies Way, Elk Grove, CA 95758"
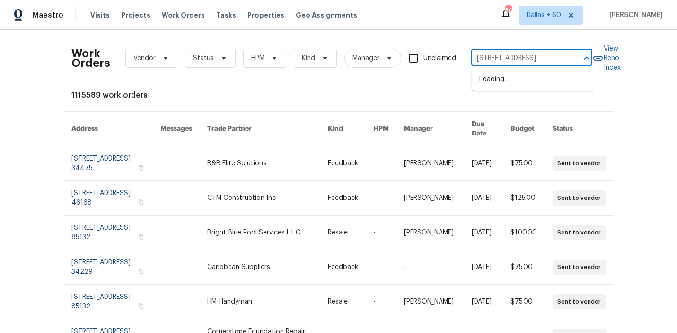
scroll to position [0, 27]
type input "4612 Silvies Way, Elk Grove, CA 95758"
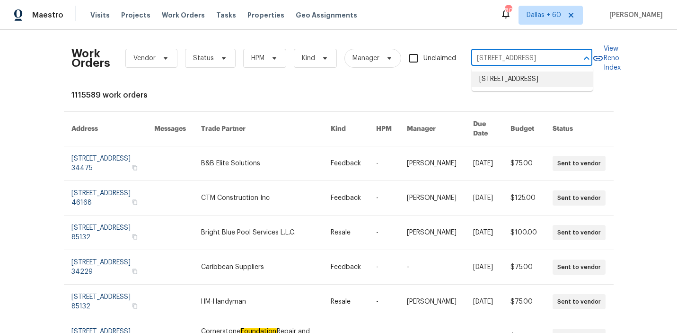
click at [528, 82] on li "4612 Silvies Way, Elk Grove, CA 95758" at bounding box center [532, 79] width 121 height 16
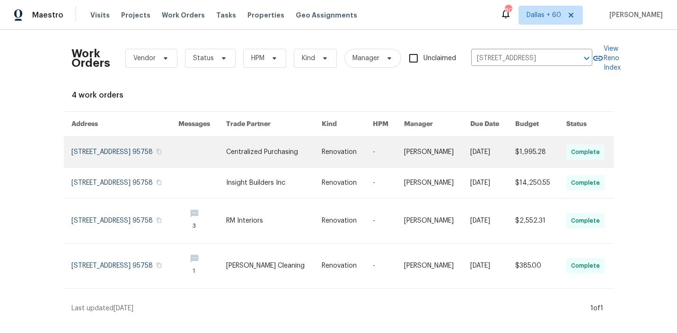
click at [305, 149] on link at bounding box center [274, 152] width 96 height 30
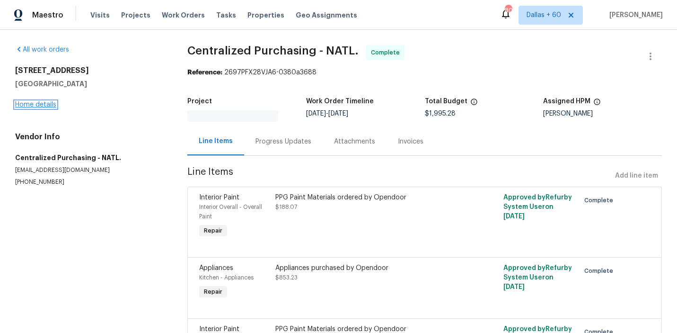
click at [31, 104] on link "Home details" at bounding box center [35, 104] width 41 height 7
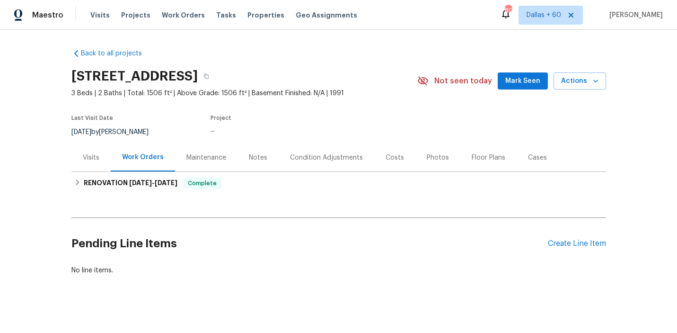
scroll to position [7, 0]
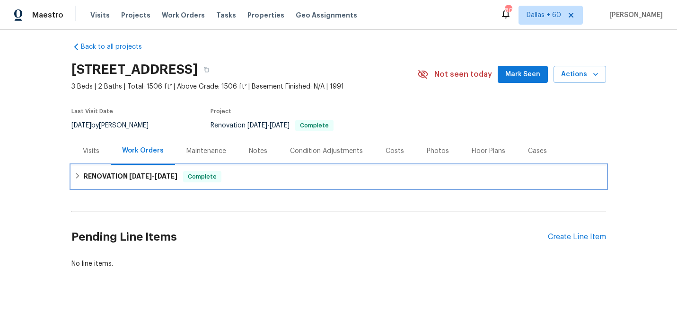
click at [270, 176] on div "RENOVATION 8/14/25 - 8/25/25 Complete" at bounding box center [338, 176] width 529 height 11
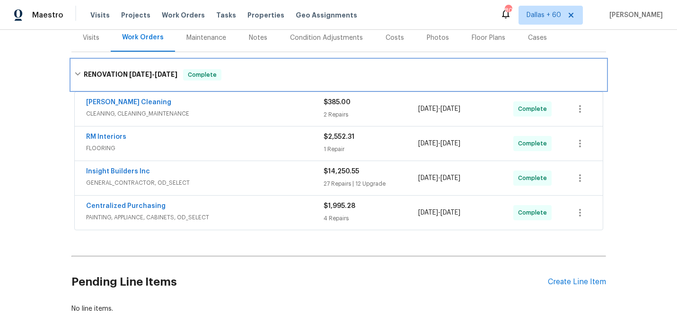
scroll to position [140, 0]
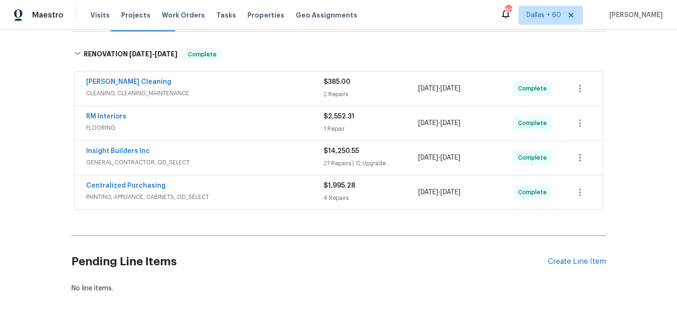
click at [260, 185] on div "Centralized Purchasing" at bounding box center [205, 186] width 238 height 11
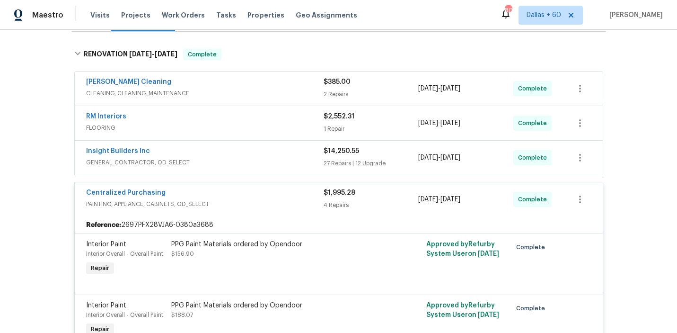
click at [245, 152] on div "Insight Builders Inc" at bounding box center [205, 151] width 238 height 11
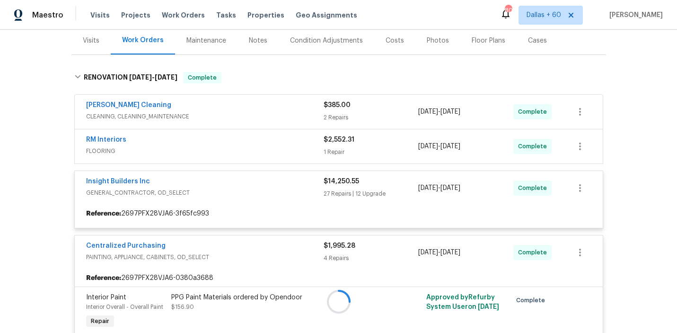
scroll to position [105, 0]
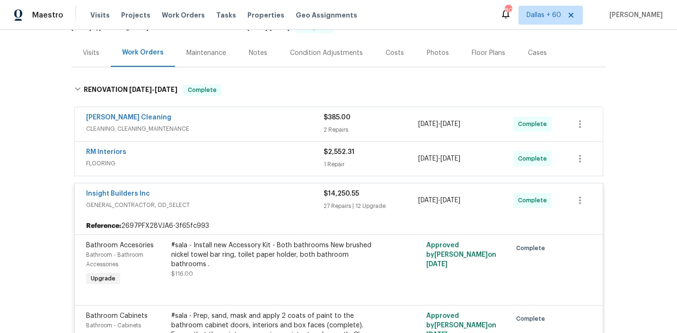
click at [204, 159] on span "FLOORING" at bounding box center [205, 162] width 238 height 9
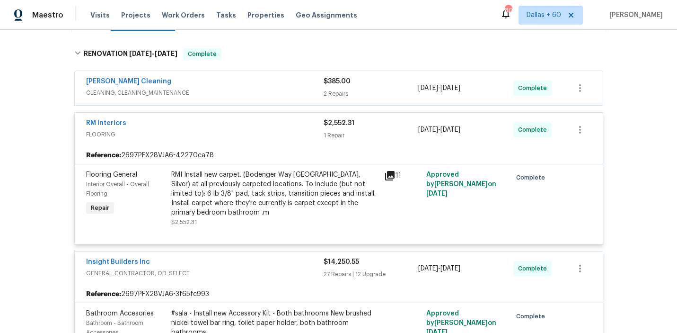
scroll to position [153, 0]
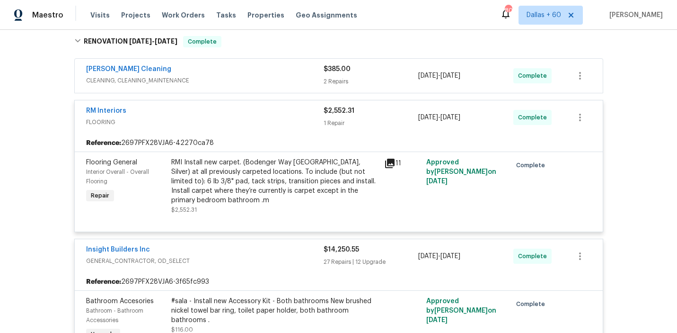
click at [249, 80] on span "CLEANING, CLEANING_MAINTENANCE" at bounding box center [205, 80] width 238 height 9
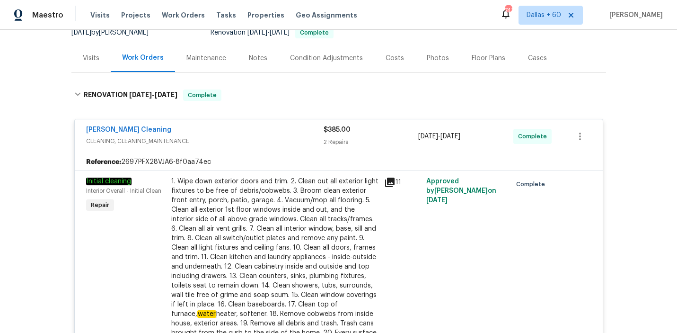
scroll to position [1359, 0]
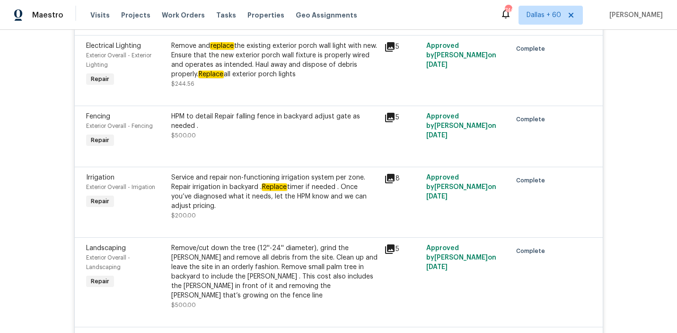
click at [247, 199] on div "Service and repair non-functioning irrigation system per zone. Repair irrigatio…" at bounding box center [274, 192] width 207 height 38
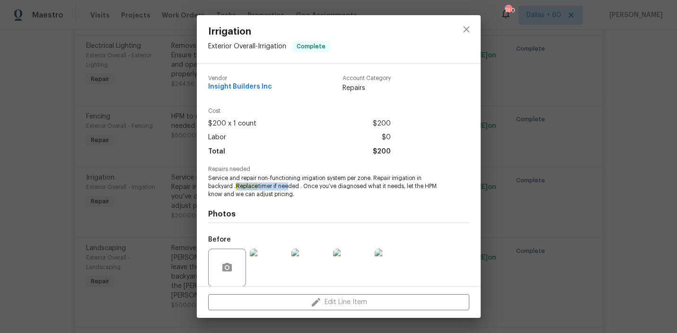
drag, startPoint x: 238, startPoint y: 185, endPoint x: 289, endPoint y: 187, distance: 51.6
click at [289, 186] on span "Service and repair non-functioning irrigation system per zone. Repair irrigatio…" at bounding box center [325, 186] width 235 height 24
drag, startPoint x: 374, startPoint y: 178, endPoint x: 233, endPoint y: 186, distance: 141.2
click at [233, 186] on span "Service and repair non-functioning irrigation system per zone. Repair irrigatio…" at bounding box center [325, 186] width 235 height 24
copy span "Repair irrigation in backyard"
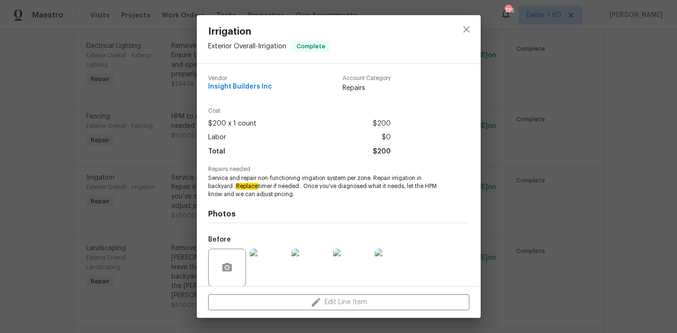
click at [12, 127] on div "Irrigation Exterior Overall - Irrigation Complete Vendor Insight Builders Inc A…" at bounding box center [338, 166] width 677 height 333
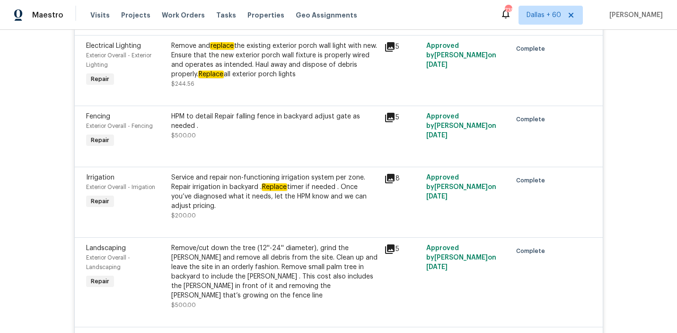
scroll to position [2422, 0]
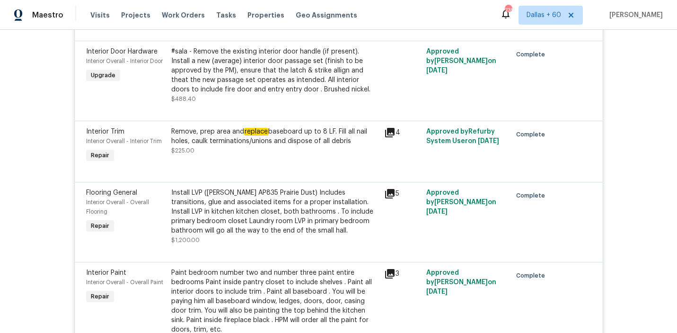
click at [333, 198] on div "Install LVP (Knighton AP835 Prairie Dust) Includes transitions, glue and associ…" at bounding box center [274, 211] width 207 height 47
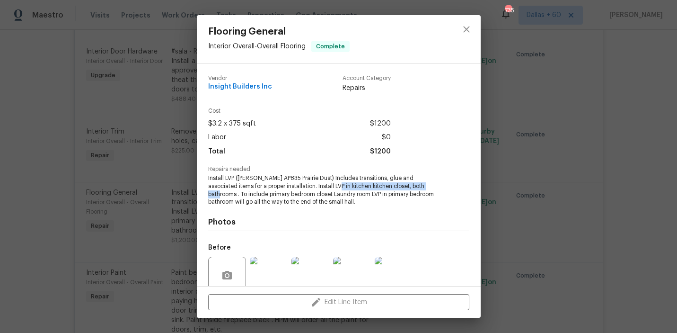
drag, startPoint x: 308, startPoint y: 185, endPoint x: 413, endPoint y: 187, distance: 104.6
click at [413, 187] on span "Install LVP (Knighton AP835 Prairie Dust) Includes transitions, glue and associ…" at bounding box center [325, 190] width 235 height 32
copy span "kitchen kitchen closet, both bathrooms"
click at [372, 211] on div "Photos Before +8 After +1" at bounding box center [338, 284] width 261 height 156
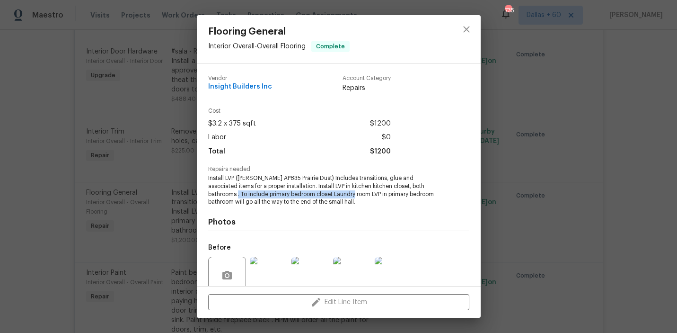
drag, startPoint x: 207, startPoint y: 195, endPoint x: 331, endPoint y: 193, distance: 124.0
click at [331, 193] on div "Vendor Insight Builders Inc Account Category Repairs Cost $3.2 x 375 sqft $1200…" at bounding box center [339, 175] width 284 height 222
copy span "include primary bedroom closet Laundry room"
click at [11, 170] on div "Flooring General Interior Overall - Overall Flooring Complete Vendor Insight Bu…" at bounding box center [338, 166] width 677 height 333
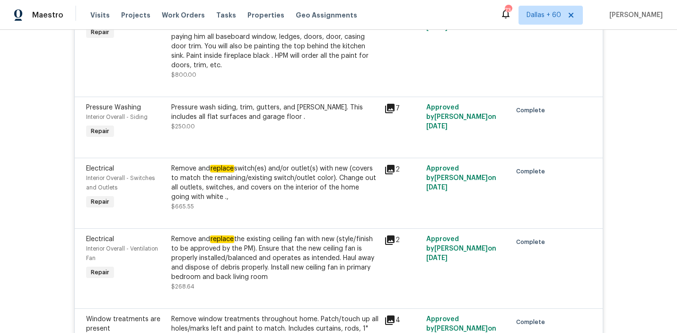
scroll to position [2690, 0]
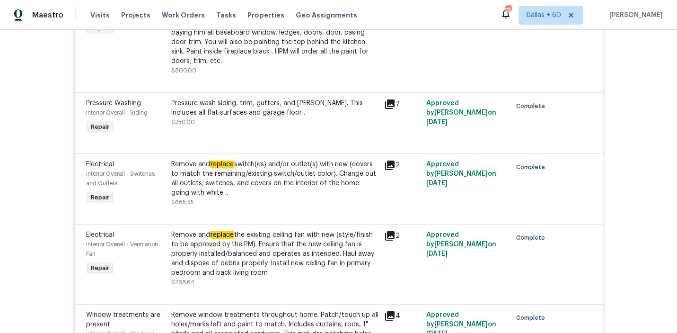
click at [279, 207] on div at bounding box center [338, 212] width 505 height 11
click at [261, 175] on div "Remove and replace switch(es) and/or outlet(s) with new (covers to match the re…" at bounding box center [274, 178] width 207 height 38
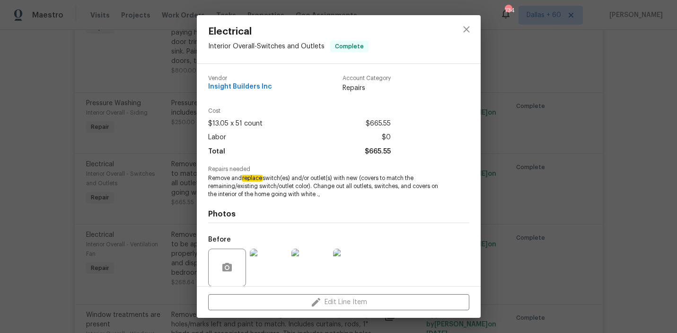
drag, startPoint x: 243, startPoint y: 178, endPoint x: 27, endPoint y: 175, distance: 215.8
click at [27, 175] on div "Electrical Interior Overall - Switches and Outlets Complete Vendor Insight Buil…" at bounding box center [338, 166] width 677 height 333
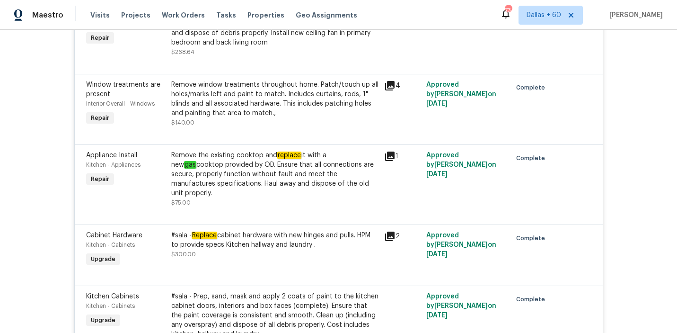
scroll to position [2927, 0]
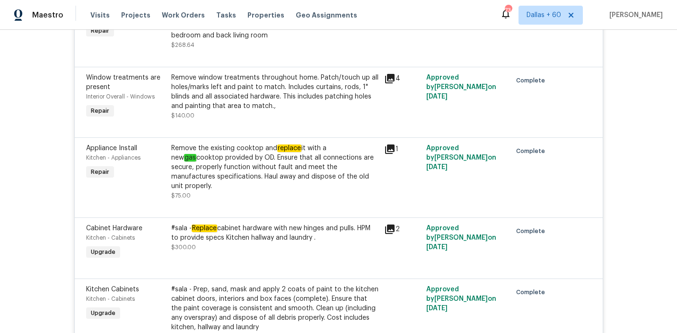
click at [271, 154] on div "Remove the existing cooktop and replace it with a new gas cooktop provided by O…" at bounding box center [274, 166] width 207 height 47
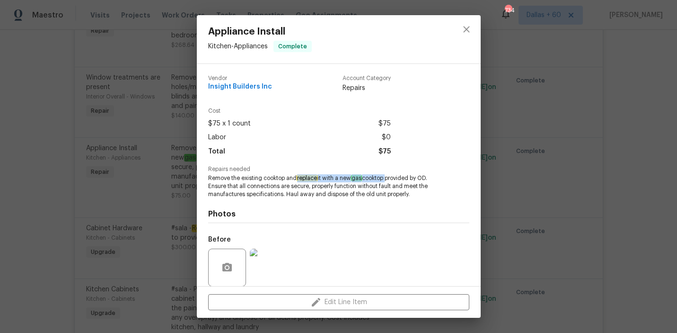
drag, startPoint x: 298, startPoint y: 177, endPoint x: 390, endPoint y: 178, distance: 92.3
click at [389, 178] on span "Remove the existing cooktop and replace it with a new gas cooktop provided by O…" at bounding box center [325, 186] width 235 height 24
copy span "replace it with a new gas cooktop"
click at [1, 204] on div "Appliance Install Kitchen - Appliances Complete Vendor Insight Builders Inc Acc…" at bounding box center [338, 166] width 677 height 333
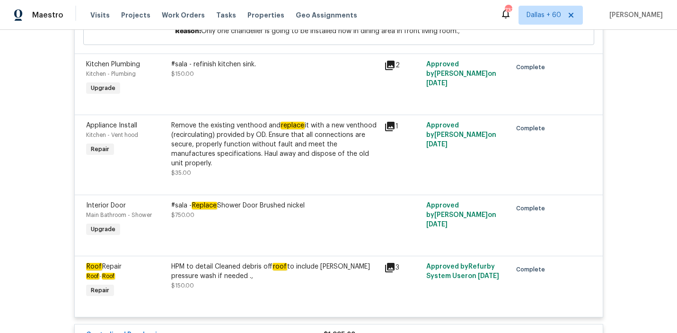
scroll to position [3445, 0]
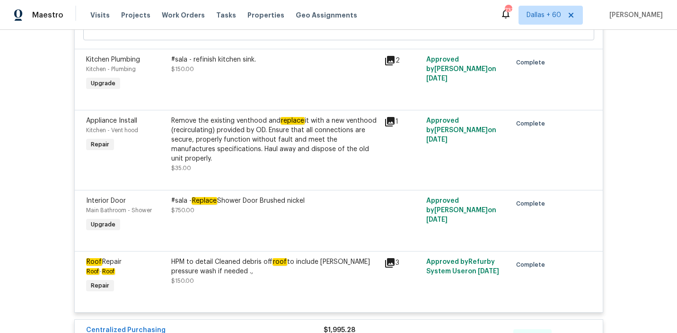
click at [319, 118] on div "Remove the existing venthood and replace it with a new venthood (recirculating)…" at bounding box center [274, 139] width 207 height 47
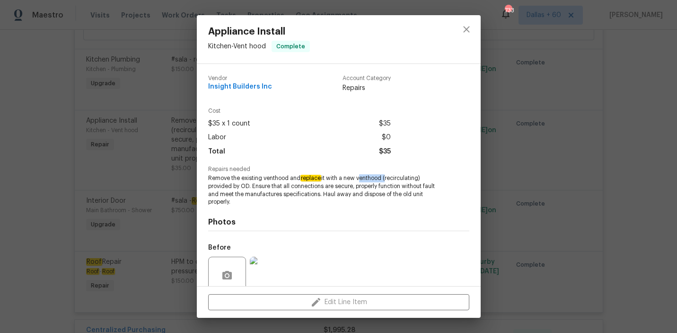
drag, startPoint x: 360, startPoint y: 177, endPoint x: 386, endPoint y: 179, distance: 26.6
click at [387, 179] on span "Remove the existing venthood and replace it with a new venthood (recirculating)…" at bounding box center [325, 190] width 235 height 32
copy span "venthood"
click at [64, 220] on div "Appliance Install Kitchen - Vent hood Complete Vendor Insight Builders Inc Acco…" at bounding box center [338, 166] width 677 height 333
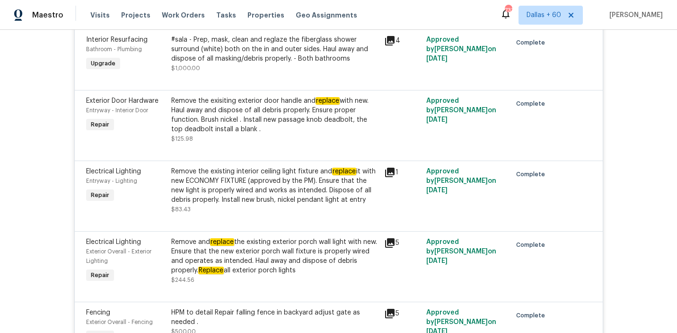
scroll to position [1162, 0]
click at [315, 255] on div "Remove and replace the existing exterior porch wall light with new. Ensure that…" at bounding box center [274, 257] width 207 height 38
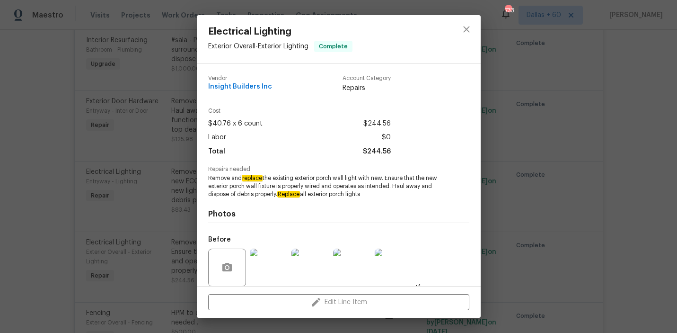
click at [32, 232] on div "Electrical Lighting Exterior Overall - Exterior Lighting Complete Vendor Insigh…" at bounding box center [338, 166] width 677 height 333
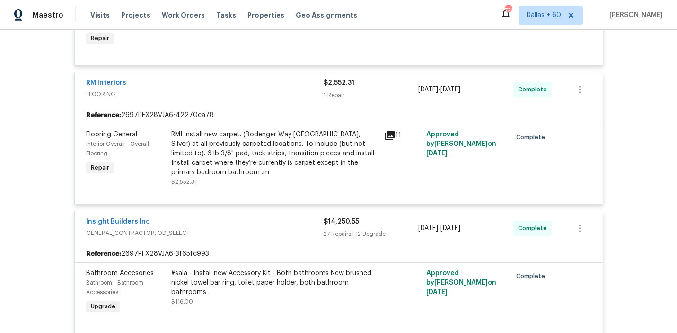
scroll to position [506, 0]
drag, startPoint x: 170, startPoint y: 132, endPoint x: 242, endPoint y: 136, distance: 71.5
click at [242, 136] on div "RMI Install new carpet. (Bodenger Way 945 Winter Ash, Silver) at all previously…" at bounding box center [274, 159] width 213 height 62
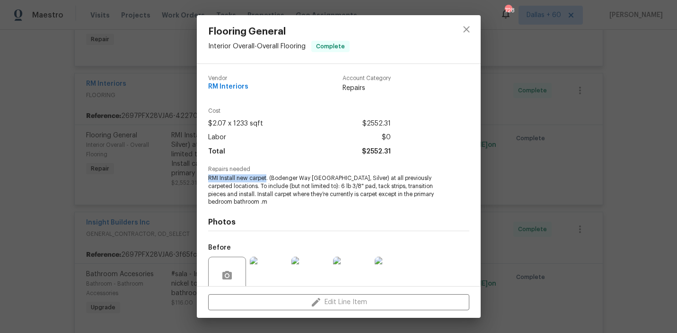
drag, startPoint x: 204, startPoint y: 178, endPoint x: 267, endPoint y: 178, distance: 62.9
click at [267, 178] on div "Vendor RM Interiors Account Category Repairs Cost $2.07 x 1233 sqft $2552.31 La…" at bounding box center [339, 175] width 284 height 222
copy span "RMI Install new carpet"
click at [56, 179] on div "Flooring General Interior Overall - Overall Flooring Complete Vendor RM Interio…" at bounding box center [338, 166] width 677 height 333
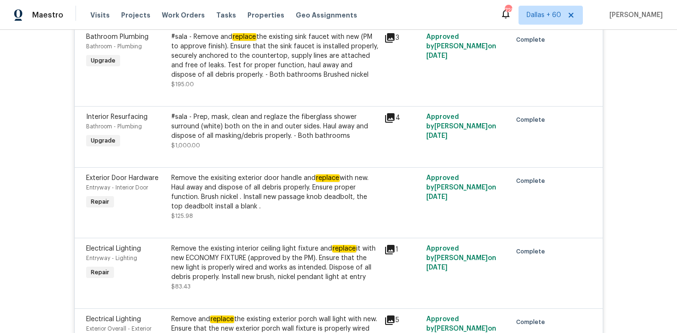
scroll to position [1094, 0]
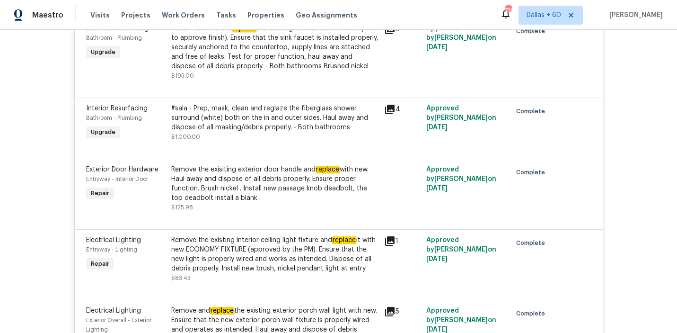
click at [271, 122] on div "#sala - Prep, mask, clean and reglaze the fiberglass shower surround (white) bo…" at bounding box center [274, 118] width 207 height 28
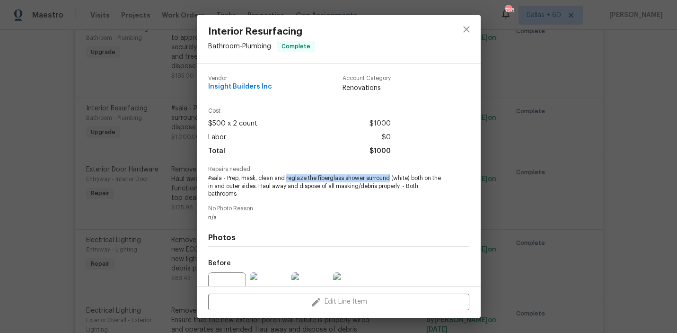
drag, startPoint x: 285, startPoint y: 177, endPoint x: 389, endPoint y: 177, distance: 104.1
click at [389, 177] on span "#sala - Prep, mask, clean and reglaze the fiberglass shower surround (white) bo…" at bounding box center [325, 186] width 235 height 24
copy span "reglaze the fiberglass shower surround"
click at [25, 117] on div "Interior Resurfacing Bathroom - Plumbing Complete Vendor Insight Builders Inc A…" at bounding box center [338, 166] width 677 height 333
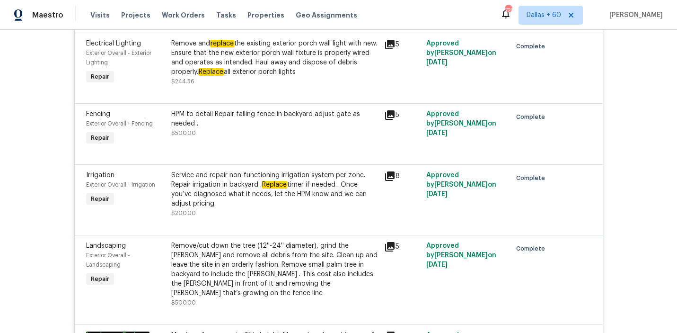
scroll to position [1361, 0]
click at [211, 124] on div "HPM to detail Repair falling fence in backyard adjust gate as needed ." at bounding box center [274, 119] width 207 height 19
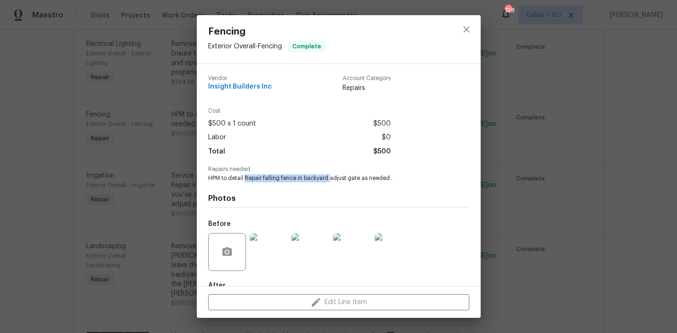
drag, startPoint x: 245, startPoint y: 178, endPoint x: 330, endPoint y: 180, distance: 85.7
click at [330, 180] on span "HPM to detail Repair falling fence in backyard adjust gate as needed ." at bounding box center [325, 178] width 235 height 8
copy span "Repair falling fence in backyard"
click at [49, 178] on div "Fencing Exterior Overall - Fencing Complete Vendor Insight Builders Inc Account…" at bounding box center [338, 166] width 677 height 333
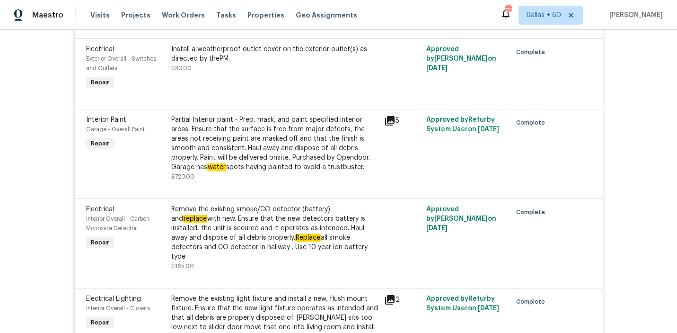
scroll to position [1867, 0]
click at [236, 141] on div "Partial Interior paint - Prep, mask, and paint specified interior areas. Ensure…" at bounding box center [274, 144] width 207 height 57
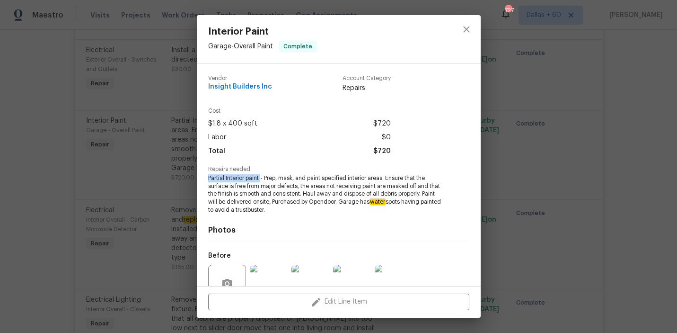
drag, startPoint x: 206, startPoint y: 177, endPoint x: 261, endPoint y: 180, distance: 54.9
click at [261, 180] on div "Vendor Insight Builders Inc Account Category Repairs Cost $1.8 x 400 sqft $720 …" at bounding box center [339, 175] width 284 height 222
copy span "Partial Interior paint"
click at [45, 147] on div "Interior Paint Garage - Overall Paint Complete Vendor Insight Builders Inc Acco…" at bounding box center [338, 166] width 677 height 333
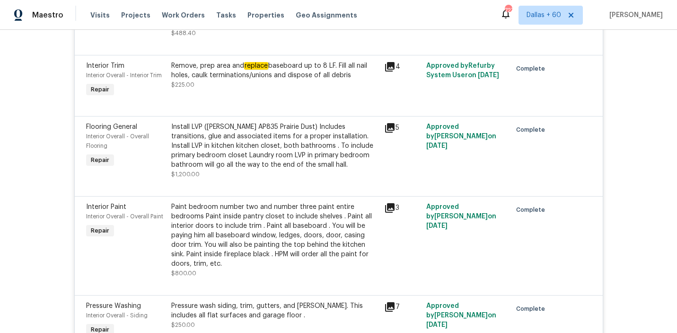
scroll to position [2494, 0]
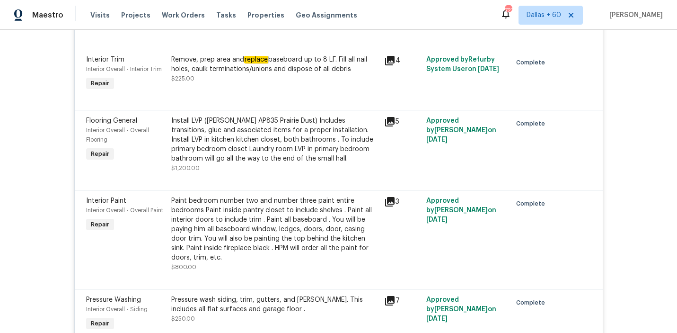
click at [221, 205] on div "Paint bedroom number two and number three paint entire bedrooms Paint inside pa…" at bounding box center [274, 229] width 207 height 66
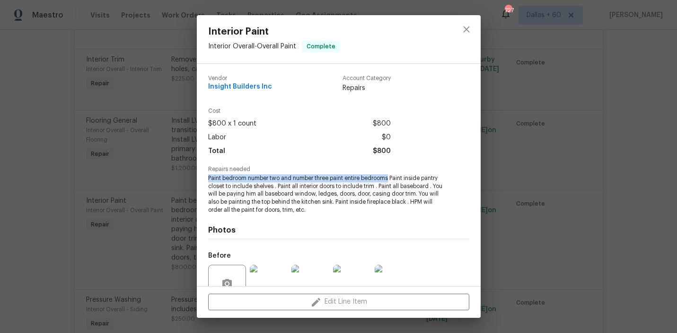
drag, startPoint x: 206, startPoint y: 178, endPoint x: 391, endPoint y: 180, distance: 184.5
click at [391, 180] on div "Vendor Insight Builders Inc Account Category Repairs Cost $800 x 1 count $800 L…" at bounding box center [339, 175] width 284 height 222
copy span "Paint bedroom number two and number three paint entire bedrooms"
click at [40, 158] on div "Interior Paint Interior Overall - Overall Paint Complete Vendor Insight Builder…" at bounding box center [338, 166] width 677 height 333
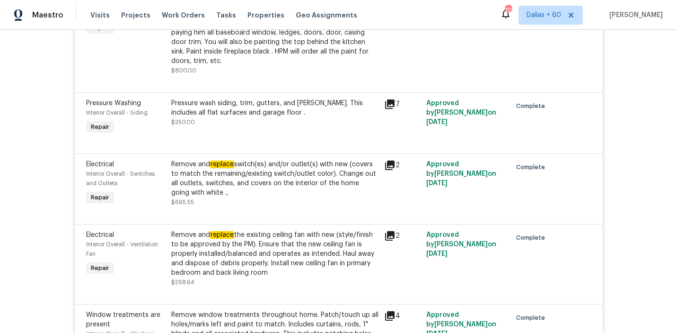
scroll to position [2690, 0]
click at [249, 185] on div "Remove and replace switch(es) and/or outlet(s) with new (covers to match the re…" at bounding box center [274, 179] width 207 height 38
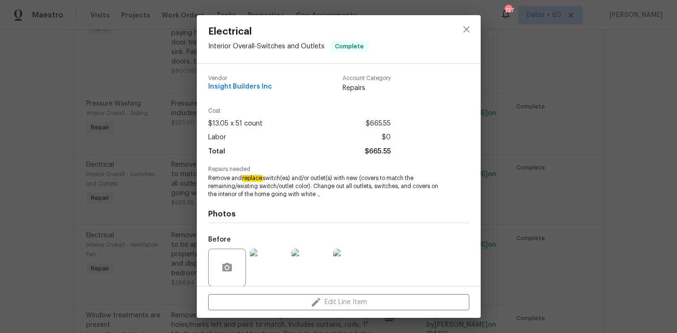
click at [256, 206] on div "Photos Before After +5" at bounding box center [338, 276] width 261 height 156
drag, startPoint x: 243, startPoint y: 179, endPoint x: 359, endPoint y: 179, distance: 116.4
click at [359, 179] on span "Remove and replace switch(es) and/or outlet(s) with new (covers to match the re…" at bounding box center [325, 186] width 235 height 24
click at [78, 172] on div "Electrical Interior Overall - Switches and Outlets Complete Vendor Insight Buil…" at bounding box center [338, 166] width 677 height 333
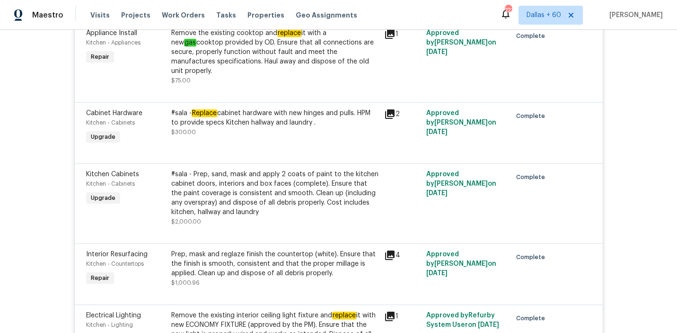
scroll to position [3045, 0]
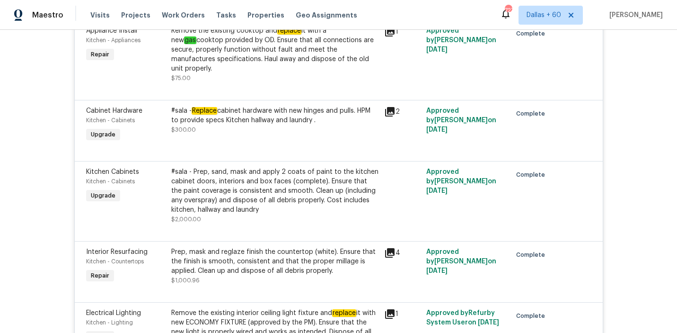
click at [233, 174] on div "#sala - Prep, sand, mask and apply 2 coats of paint to the kitchen cabinet door…" at bounding box center [274, 190] width 207 height 47
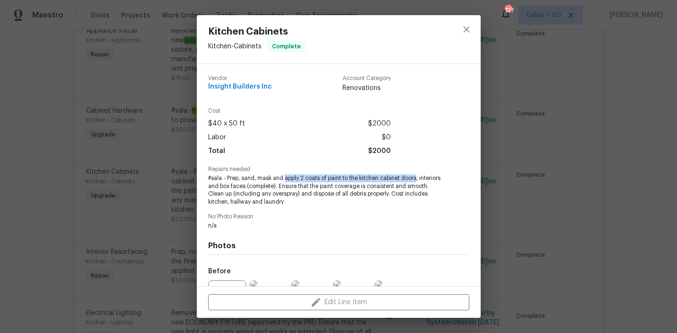
drag, startPoint x: 284, startPoint y: 179, endPoint x: 417, endPoint y: 180, distance: 133.0
click at [417, 180] on span "#sala - Prep, sand, mask and apply 2 coats of paint to the kitchen cabinet door…" at bounding box center [325, 190] width 235 height 32
click at [45, 169] on div "Kitchen Cabinets Kitchen - Cabinets Complete Vendor Insight Builders Inc Accoun…" at bounding box center [338, 166] width 677 height 333
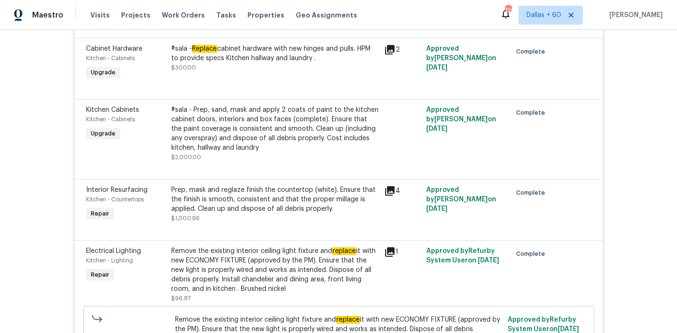
scroll to position [3116, 0]
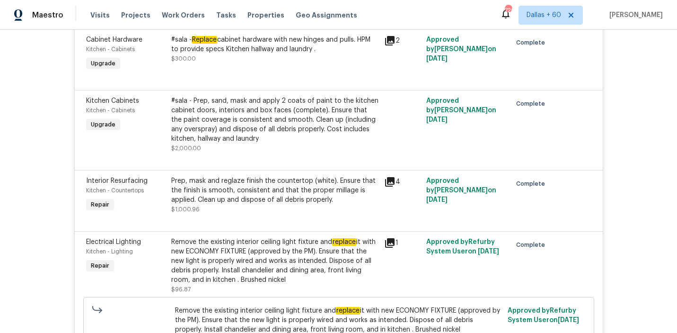
click at [247, 176] on div "Prep, mask and reglaze finish the countertop (white). Ensure that the finish is…" at bounding box center [274, 190] width 207 height 28
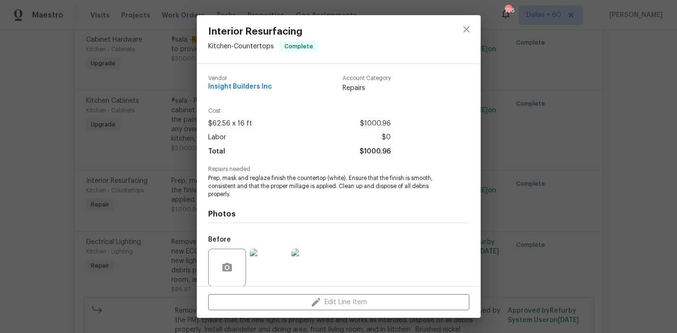
drag, startPoint x: 251, startPoint y: 177, endPoint x: 318, endPoint y: 178, distance: 67.2
click at [318, 178] on span "Prep, mask and reglaze finish the countertop (white). Ensure that the finish is…" at bounding box center [325, 186] width 235 height 24
drag, startPoint x: 250, startPoint y: 178, endPoint x: 328, endPoint y: 178, distance: 78.5
click at [328, 178] on span "Prep, mask and reglaze finish the countertop (white). Ensure that the finish is…" at bounding box center [325, 186] width 235 height 24
click at [60, 165] on div "Interior Resurfacing Kitchen - Countertops Complete Vendor Insight Builders Inc…" at bounding box center [338, 166] width 677 height 333
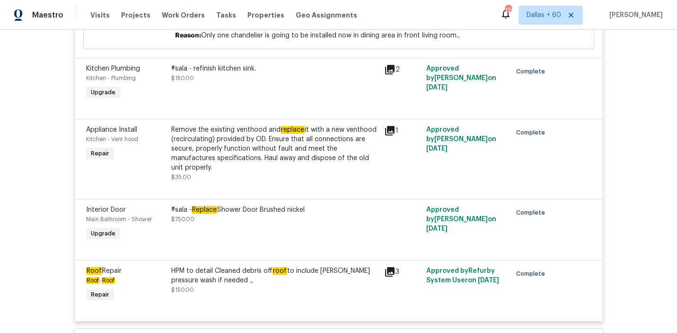
scroll to position [3441, 0]
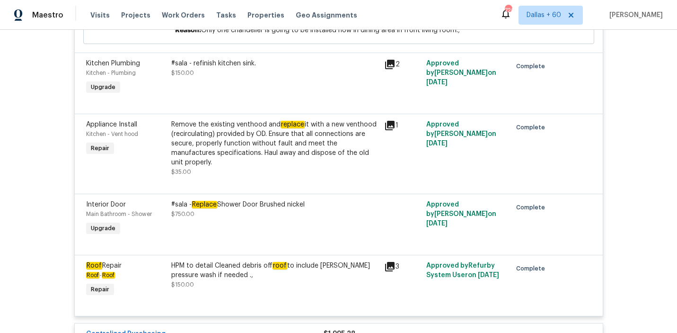
drag, startPoint x: 192, startPoint y: 175, endPoint x: 320, endPoint y: 179, distance: 128.8
click at [320, 200] on div "#sala - Replace Shower Door Brushed nickel" at bounding box center [274, 204] width 207 height 9
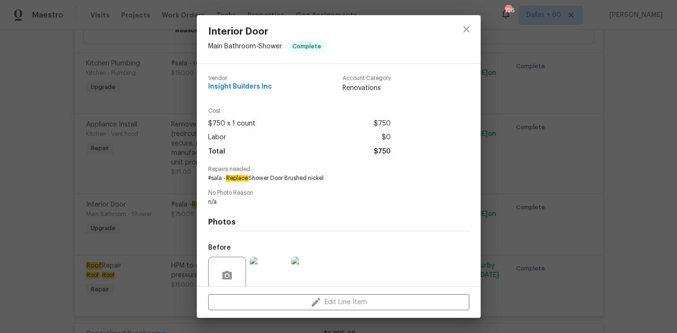
drag, startPoint x: 225, startPoint y: 177, endPoint x: 322, endPoint y: 179, distance: 96.5
click at [322, 178] on span "#sala - Replace Shower Door Brushed nickel" at bounding box center [325, 178] width 235 height 8
drag, startPoint x: 250, startPoint y: 177, endPoint x: 360, endPoint y: 178, distance: 109.8
click at [360, 178] on span "#sala - Replace Shower Door Brushed nickel" at bounding box center [325, 178] width 235 height 8
click at [52, 158] on div "Interior Door Main Bathroom - Shower Complete Vendor Insight Builders Inc Accou…" at bounding box center [338, 166] width 677 height 333
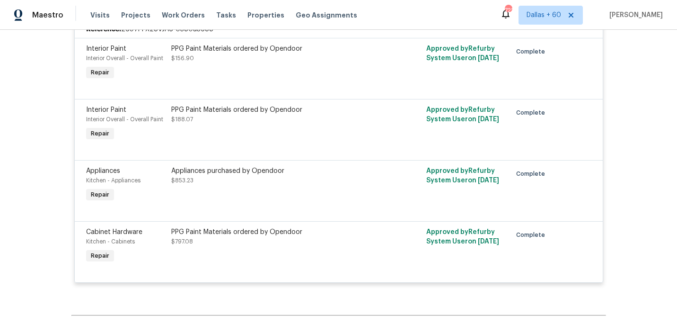
scroll to position [3777, 0]
click at [187, 228] on div "PPG Paint Materials ordered by Opendoor" at bounding box center [274, 232] width 207 height 9
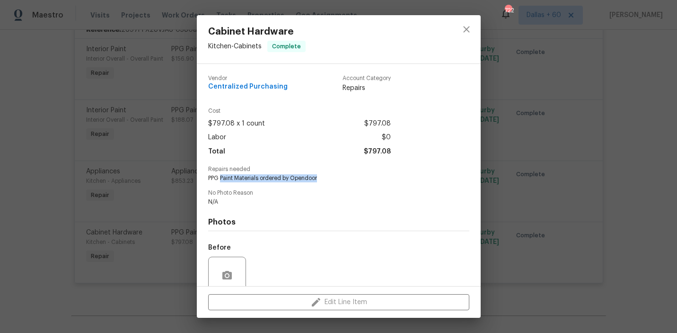
drag, startPoint x: 220, startPoint y: 178, endPoint x: 324, endPoint y: 178, distance: 103.6
click at [324, 178] on span "PPG Paint Materials ordered by Opendoor" at bounding box center [325, 178] width 235 height 8
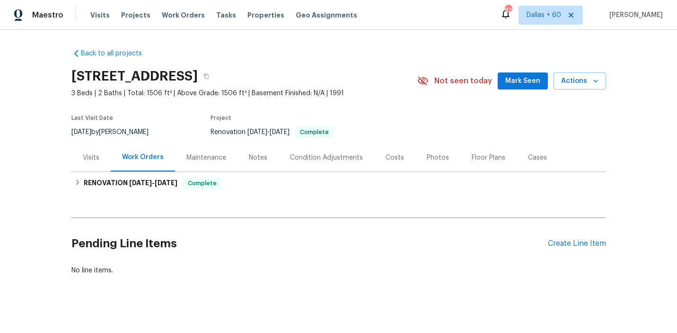
click at [91, 159] on div "Visits" at bounding box center [91, 157] width 17 height 9
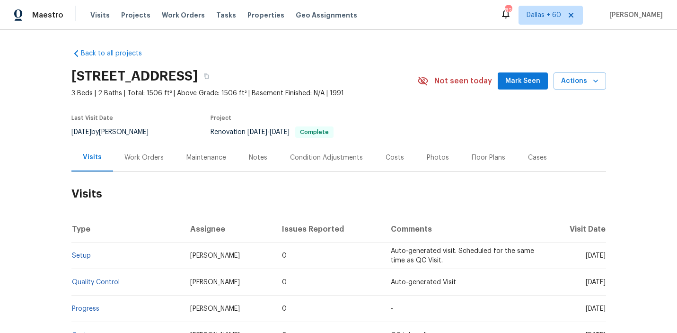
scroll to position [133, 0]
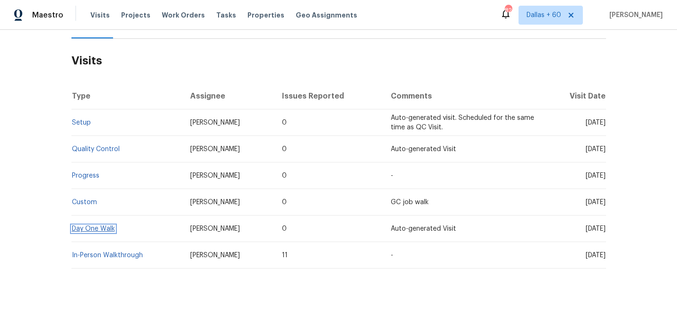
click at [95, 227] on link "Day One Walk" at bounding box center [93, 228] width 43 height 7
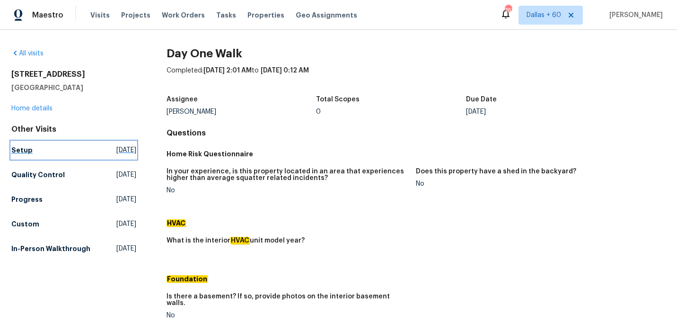
click at [21, 150] on h5 "Setup" at bounding box center [21, 149] width 21 height 9
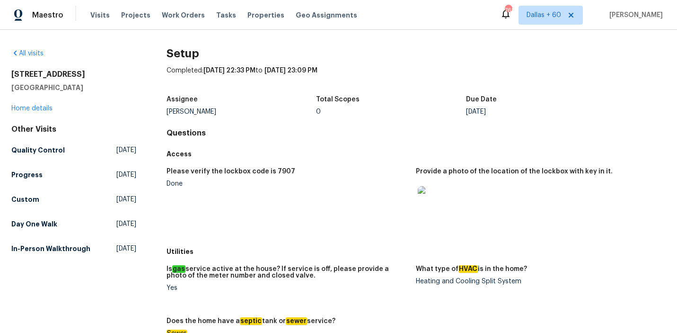
scroll to position [2, 0]
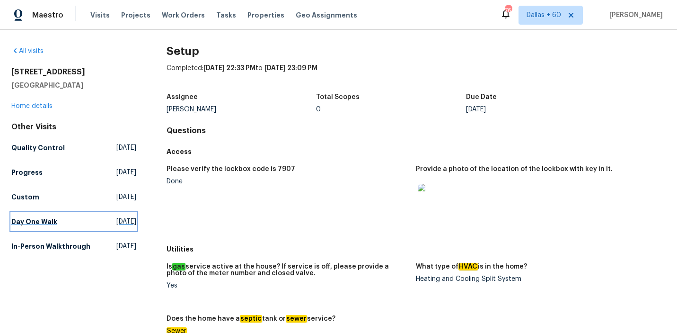
click at [45, 219] on h5 "Day One Walk" at bounding box center [34, 221] width 46 height 9
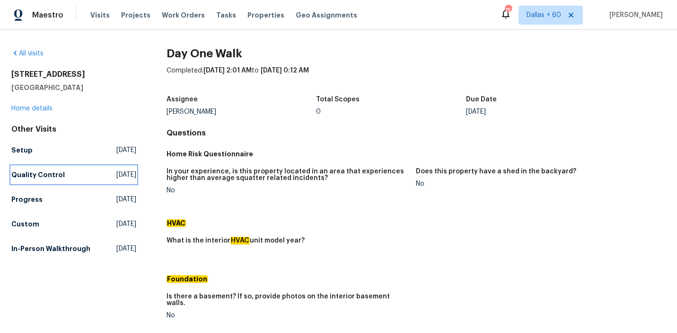
click at [41, 173] on h5 "Quality Control" at bounding box center [37, 174] width 53 height 9
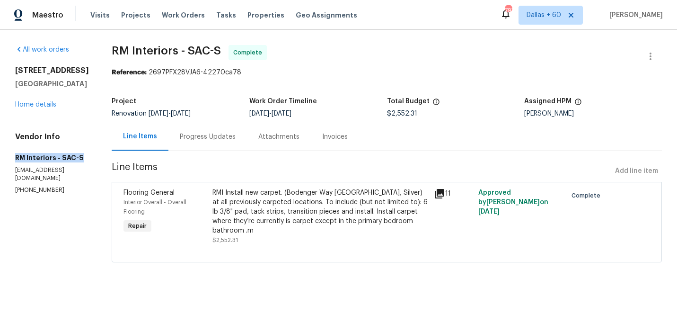
drag, startPoint x: 10, startPoint y: 158, endPoint x: 96, endPoint y: 156, distance: 86.1
click at [96, 156] on div "All work orders [STREET_ADDRESS] Home details Vendor Info RM Interiors - SAC-S …" at bounding box center [338, 159] width 677 height 259
copy h5 "RM Interiors - SAC-S"
click at [25, 210] on section "All work orders [STREET_ADDRESS] Home details Vendor Info RM Interiors - SAC-S …" at bounding box center [52, 159] width 74 height 229
drag, startPoint x: 14, startPoint y: 154, endPoint x: 71, endPoint y: 189, distance: 67.1
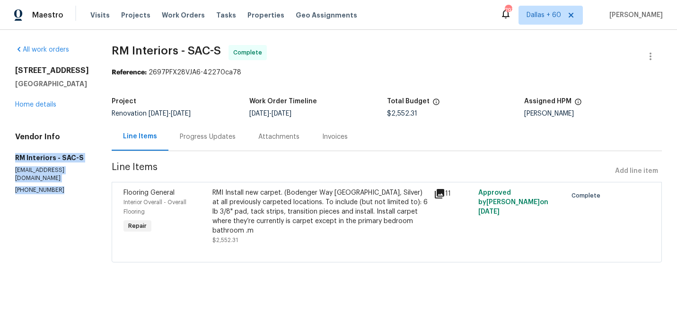
click at [71, 189] on div "All work orders [STREET_ADDRESS] Home details Vendor Info RM Interiors - SAC-S …" at bounding box center [338, 159] width 677 height 259
copy div "RM Interiors - SAC-S [EMAIL_ADDRESS][DOMAIN_NAME] [PHONE_NUMBER]"
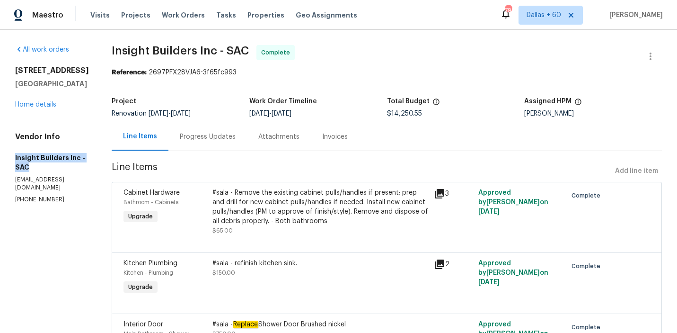
drag, startPoint x: 13, startPoint y: 157, endPoint x: 36, endPoint y: 165, distance: 23.9
copy h5 "Insight Builders Inc - SAC"
drag, startPoint x: 13, startPoint y: 158, endPoint x: 68, endPoint y: 193, distance: 64.4
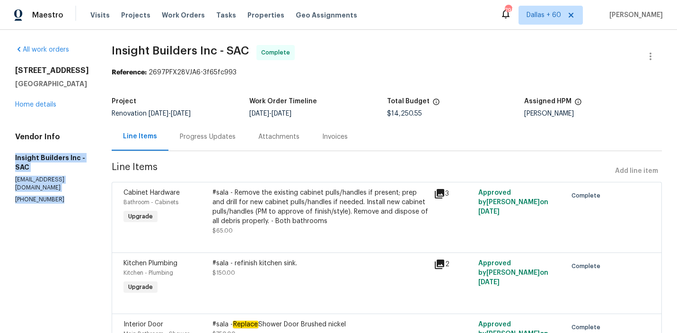
copy div "Insight Builders Inc - SAC insightbuildersca@gmail.com (916) 236-7546"
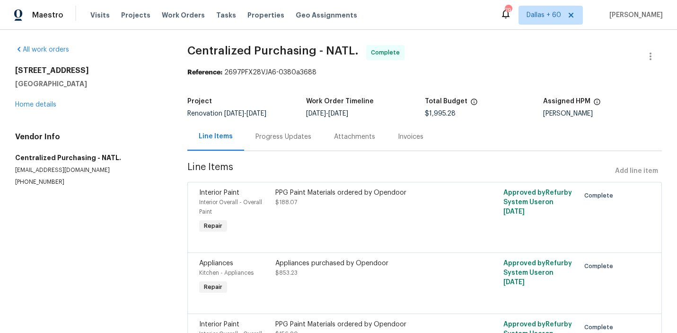
scroll to position [78, 0]
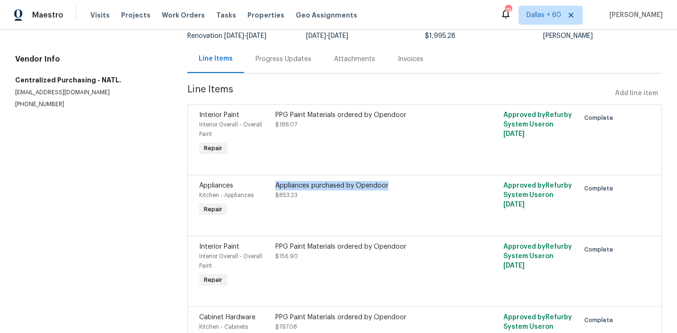
drag, startPoint x: 273, startPoint y: 183, endPoint x: 392, endPoint y: 186, distance: 118.8
click at [392, 186] on div "Appliances purchased by Opendoor $853.23" at bounding box center [368, 200] width 190 height 44
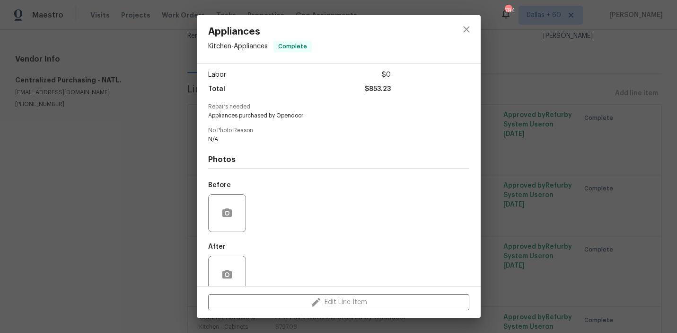
scroll to position [79, 0]
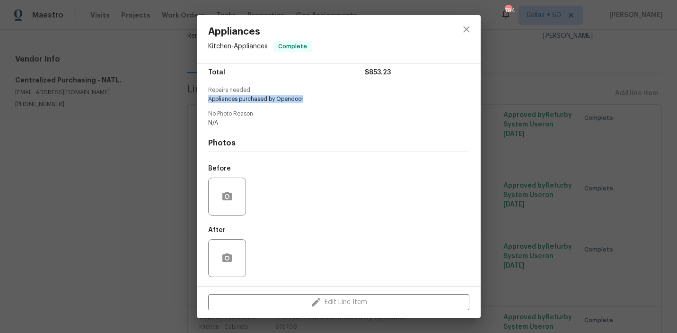
drag, startPoint x: 205, startPoint y: 99, endPoint x: 306, endPoint y: 99, distance: 100.3
click at [306, 99] on div "Vendor Centralized Purchasing Account Category Repairs Cost $853.23 x 1 count $…" at bounding box center [339, 175] width 284 height 222
copy span "Appliances purchased by Opendoor"
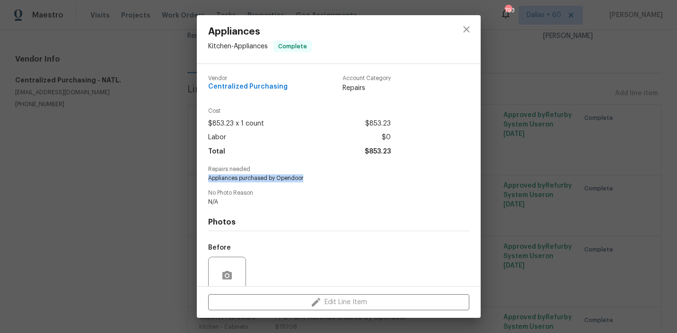
click at [121, 176] on div "Appliances Kitchen - Appliances Complete Vendor Centralized Purchasing Account …" at bounding box center [338, 166] width 677 height 333
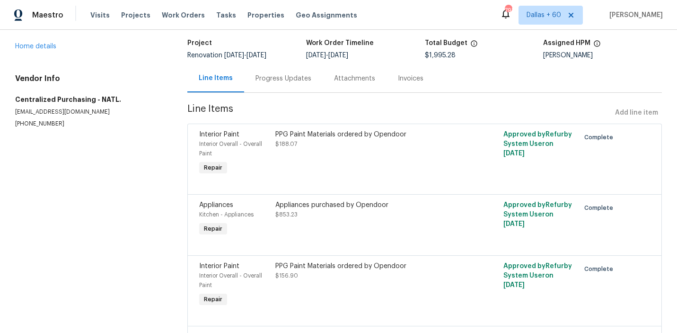
scroll to position [59, 0]
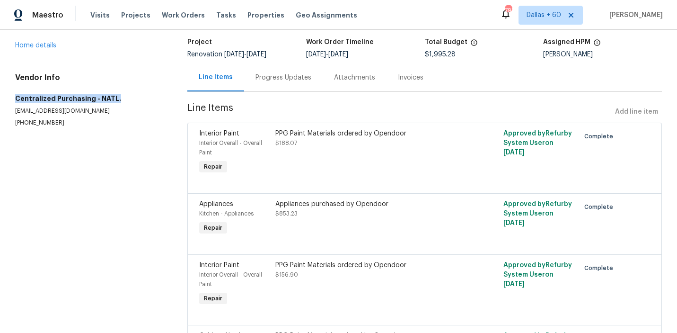
drag, startPoint x: 12, startPoint y: 98, endPoint x: 129, endPoint y: 101, distance: 116.9
click at [129, 101] on div "All work orders 4612 Silvies Way Elk Grove, CA 95758 Home details Vendor Info C…" at bounding box center [338, 192] width 677 height 442
copy h5 "Centralized Purchasing - NATL."
click at [5, 93] on div "All work orders 4612 Silvies Way Elk Grove, CA 95758 Home details Vendor Info C…" at bounding box center [338, 192] width 677 height 442
drag, startPoint x: 16, startPoint y: 97, endPoint x: 108, endPoint y: 136, distance: 99.9
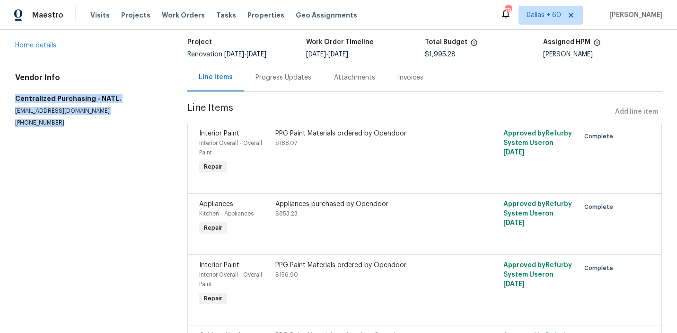
click at [108, 136] on section "All work orders 4612 Silvies Way Elk Grove, CA 95758 Home details Vendor Info C…" at bounding box center [90, 192] width 150 height 412
copy div "Centralized Purchasing - NATL. ppgdummyvendor@opendoor.com (888) 352-7075"
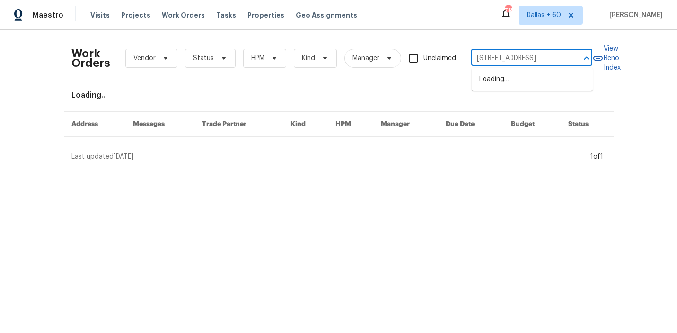
scroll to position [0, 38]
type input "[STREET_ADDRESS]"
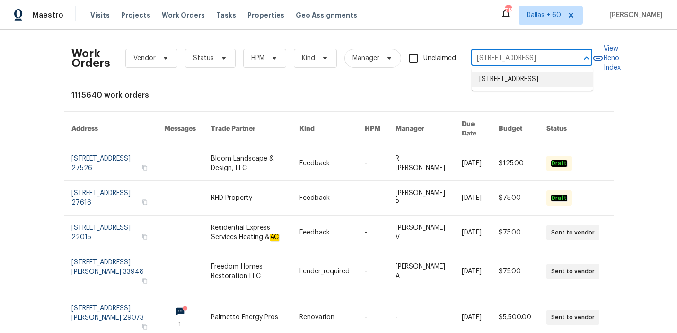
click at [517, 80] on li "[STREET_ADDRESS]" at bounding box center [532, 79] width 121 height 16
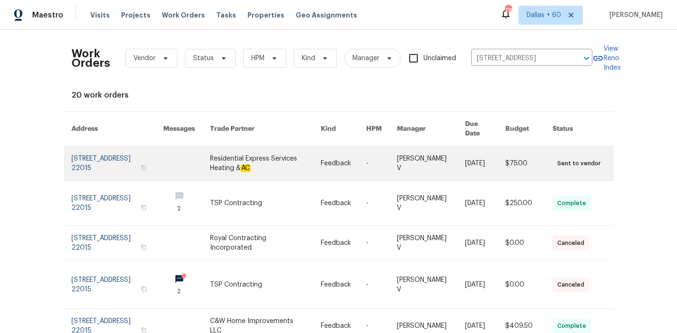
click at [287, 154] on link at bounding box center [265, 163] width 110 height 34
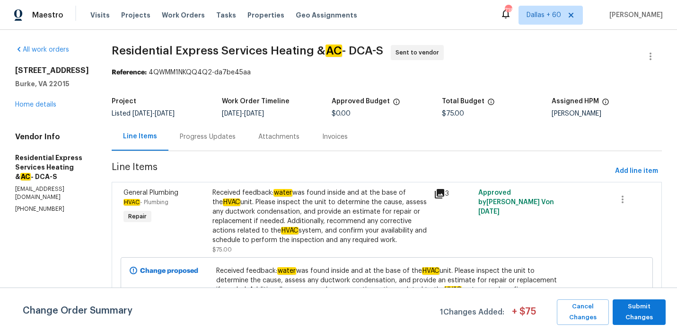
click at [40, 108] on div "[STREET_ADDRESS] Home details" at bounding box center [52, 88] width 74 height 44
click at [40, 109] on div "[STREET_ADDRESS] Home details" at bounding box center [52, 88] width 74 height 44
click at [40, 108] on link "Home details" at bounding box center [35, 104] width 41 height 7
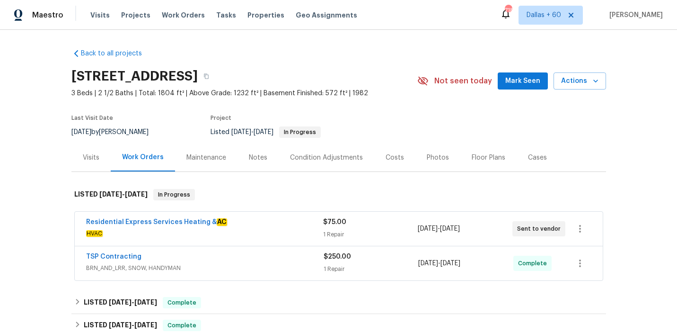
click at [285, 225] on div "Residential Express Services Heating & AC" at bounding box center [204, 222] width 237 height 11
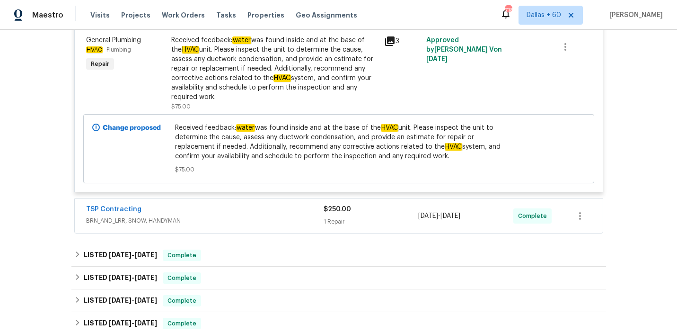
scroll to position [246, 0]
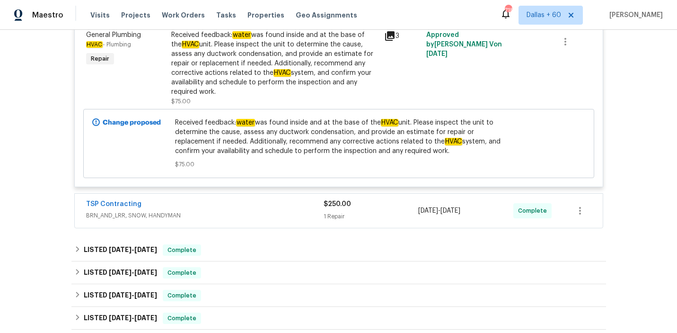
click at [243, 211] on span "BRN_AND_LRR, SNOW, HANDYMAN" at bounding box center [205, 215] width 238 height 9
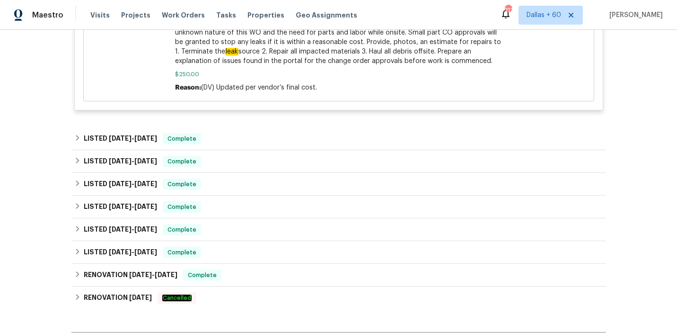
scroll to position [678, 0]
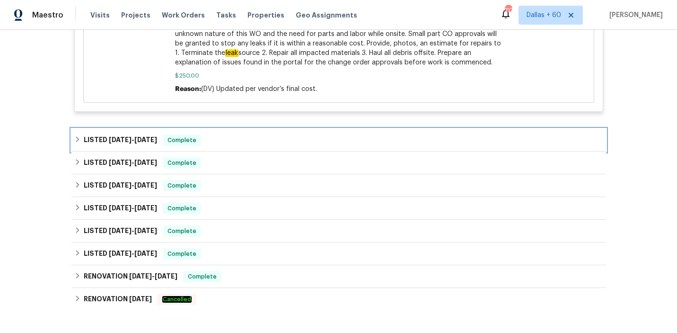
click at [280, 134] on div "LISTED 8/12/25 - 8/12/25 Complete" at bounding box center [338, 139] width 529 height 11
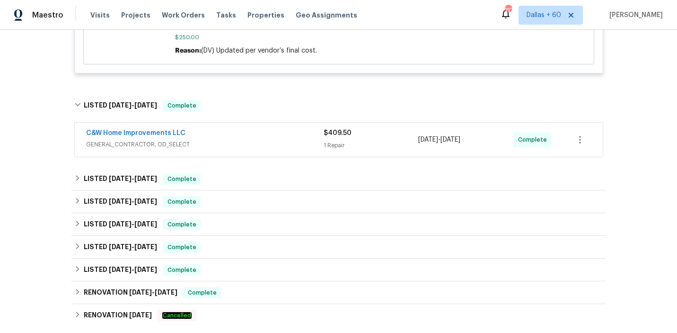
click at [280, 128] on div "C&W Home Improvements LLC" at bounding box center [205, 133] width 238 height 11
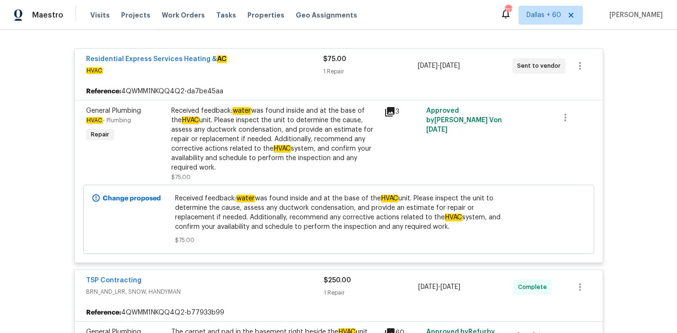
scroll to position [0, 0]
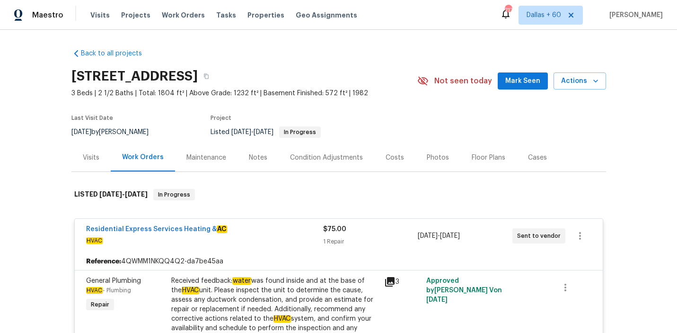
click at [264, 247] on div "Residential Express Services Heating & AC HVAC $75.00 1 Repair 8/27/2025 - 8/29…" at bounding box center [339, 236] width 528 height 34
click at [262, 236] on span "HVAC" at bounding box center [204, 240] width 237 height 9
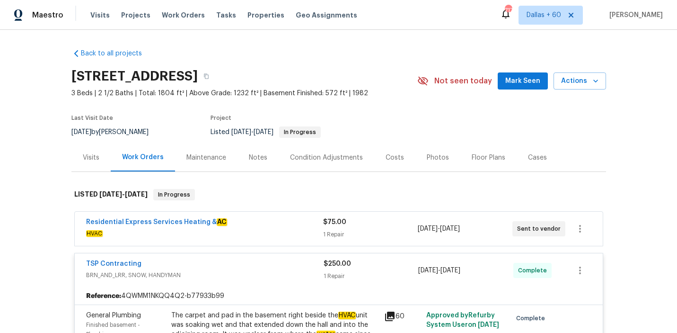
click at [261, 227] on div "Residential Express Services Heating & AC" at bounding box center [204, 222] width 237 height 11
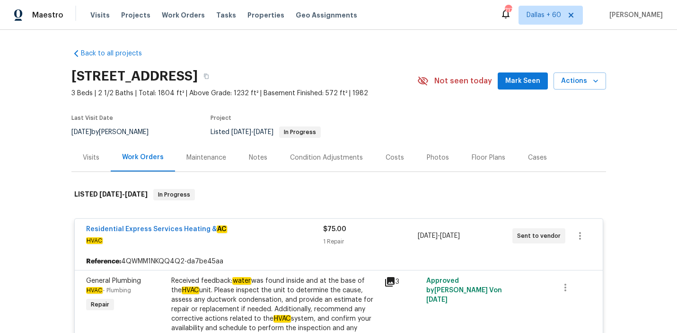
click at [238, 301] on div "Received feedback: water was found inside and at the base of the HVAC unit. Ple…" at bounding box center [274, 309] width 207 height 66
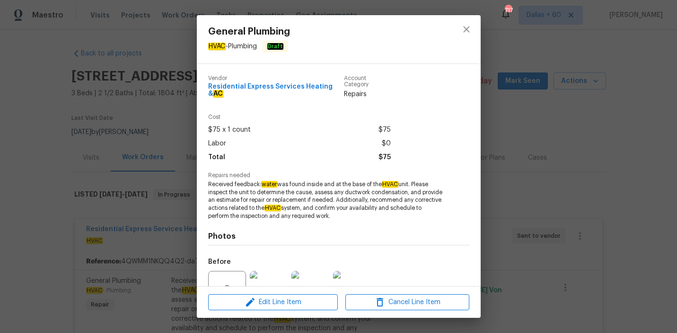
click at [22, 157] on div "General Plumbing HVAC - Plumbing Draft Vendor Residential Express Services Heat…" at bounding box center [338, 166] width 677 height 333
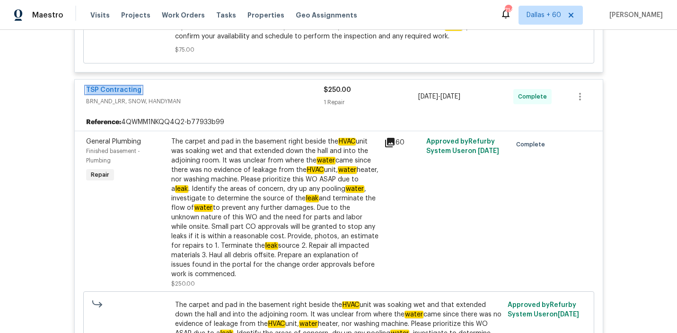
scroll to position [361, 0]
click at [244, 227] on div "The carpet and pad in the basement right beside the HVAC unit was soaking wet a…" at bounding box center [274, 207] width 207 height 142
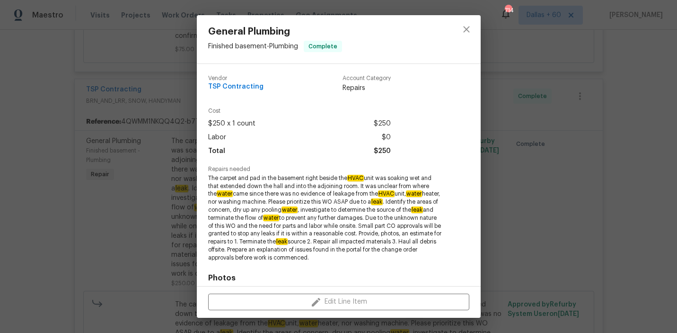
scroll to position [135, 0]
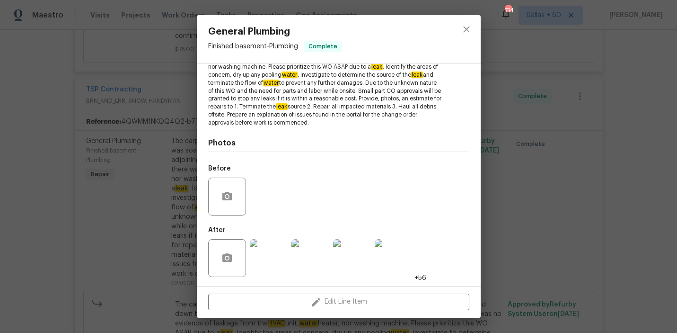
click at [258, 258] on img at bounding box center [269, 258] width 38 height 38
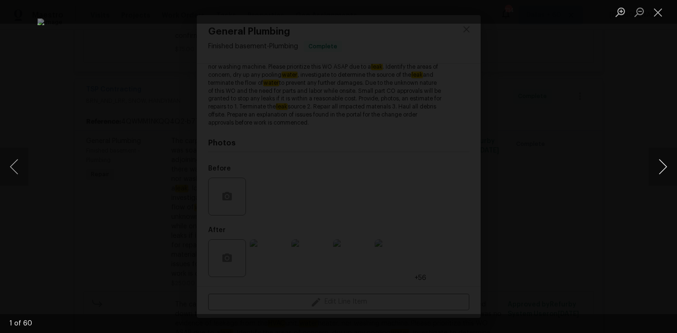
click at [663, 162] on button "Next image" at bounding box center [663, 167] width 28 height 38
click at [671, 167] on button "Next image" at bounding box center [663, 167] width 28 height 38
click at [663, 167] on button "Next image" at bounding box center [663, 167] width 28 height 38
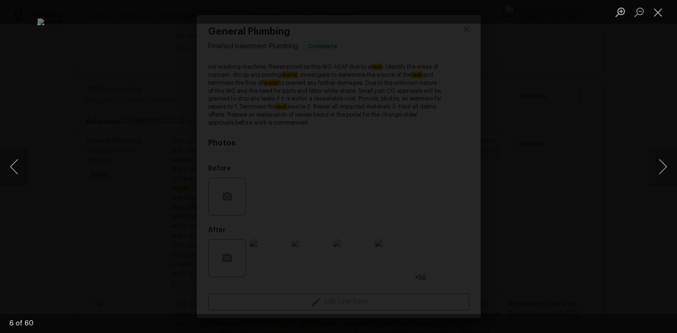
click at [587, 183] on div "Lightbox" at bounding box center [338, 166] width 677 height 333
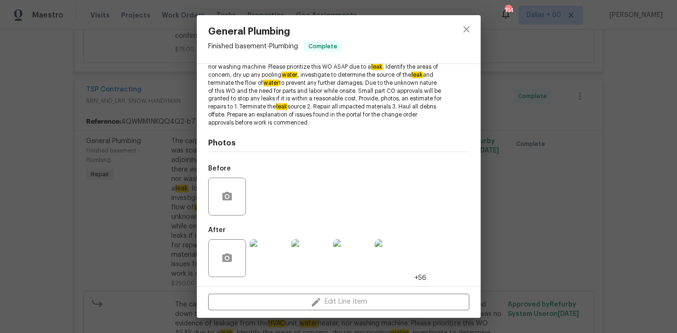
click at [64, 171] on div "General Plumbing Finished basement - Plumbing Complete Vendor TSP Contracting A…" at bounding box center [338, 166] width 677 height 333
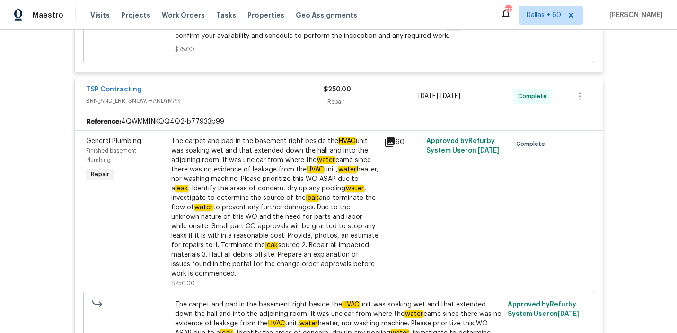
scroll to position [0, 0]
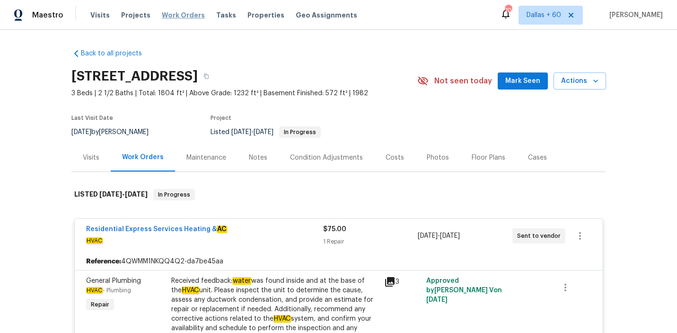
click at [191, 17] on span "Work Orders" at bounding box center [183, 14] width 43 height 9
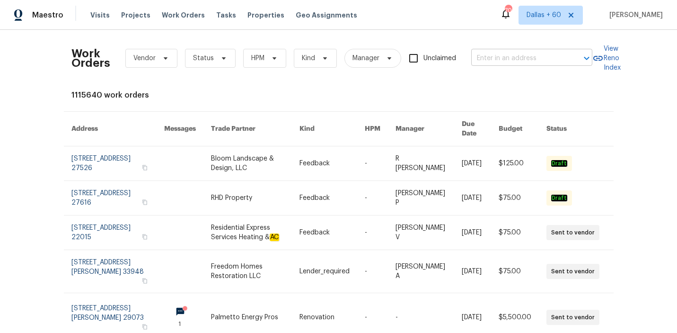
click at [552, 58] on input "text" at bounding box center [518, 58] width 95 height 15
paste input "3250 Morning Quail, New Braunfels, TX 78130"
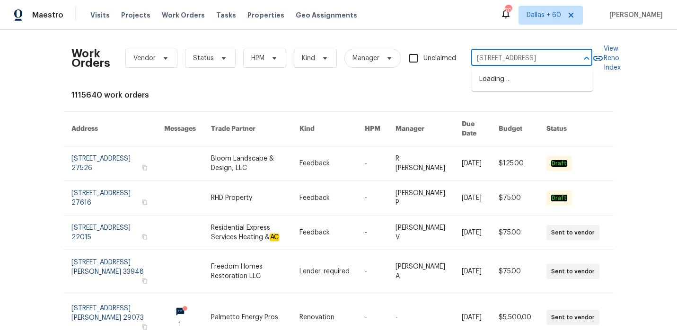
scroll to position [0, 53]
type input "3250 Morning Quail, New Braunfels, TX 78130"
click at [542, 82] on li "3250 Morning Quail, New Braunfels, TX 78130" at bounding box center [532, 79] width 121 height 16
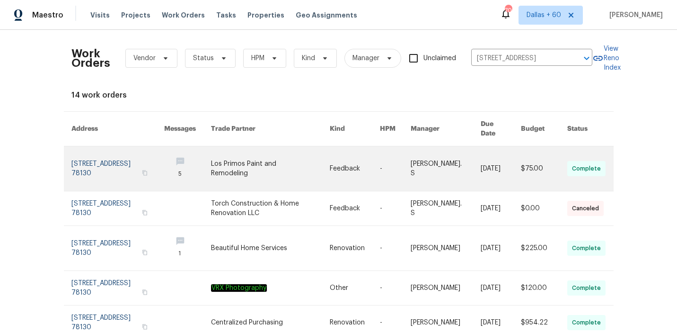
click at [310, 161] on link at bounding box center [270, 168] width 119 height 44
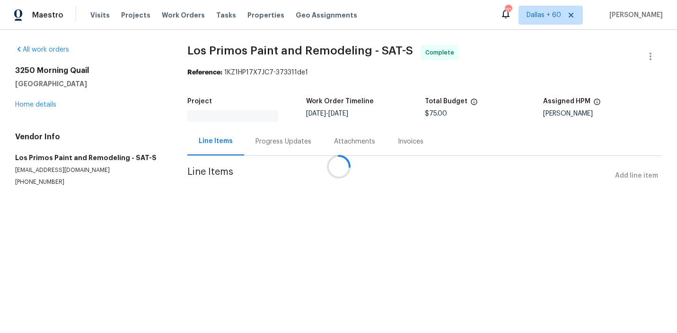
click at [37, 106] on div at bounding box center [338, 166] width 677 height 333
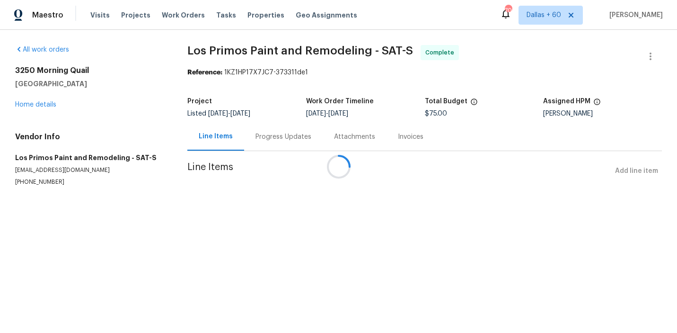
click at [36, 103] on div at bounding box center [338, 166] width 677 height 333
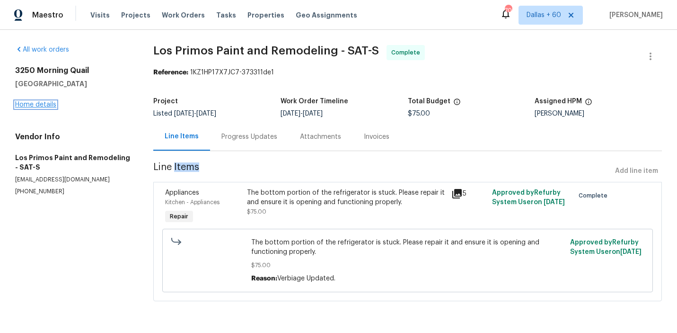
click at [36, 104] on link "Home details" at bounding box center [35, 104] width 41 height 7
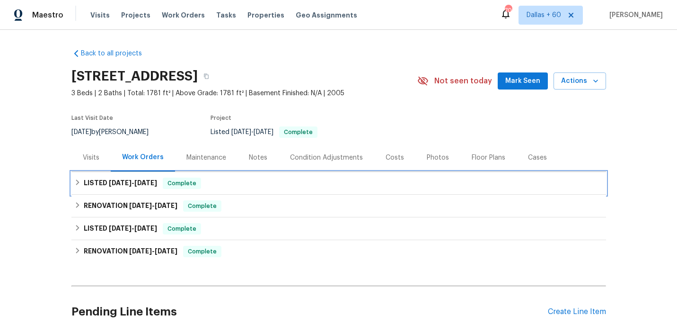
click at [274, 179] on div "LISTED 8/21/25 - 8/27/25 Complete" at bounding box center [338, 182] width 529 height 11
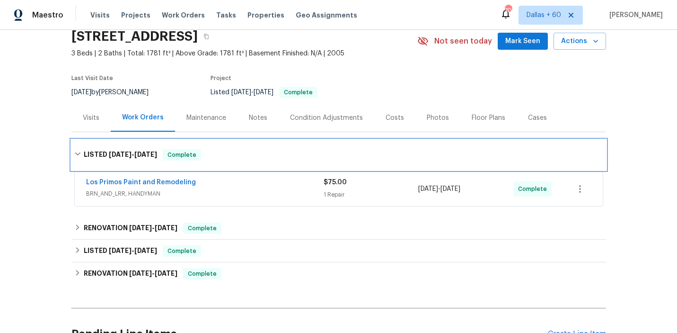
scroll to position [47, 0]
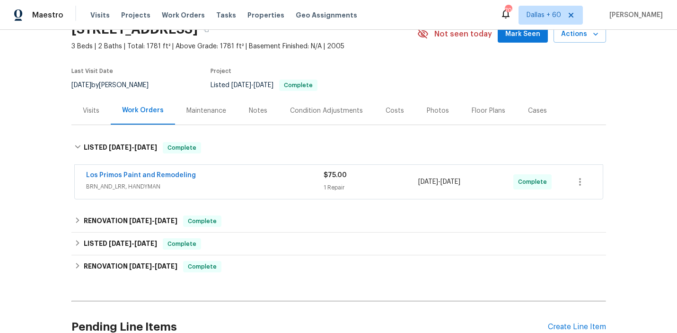
click at [274, 179] on div "Los Primos Paint and Remodeling" at bounding box center [205, 175] width 238 height 11
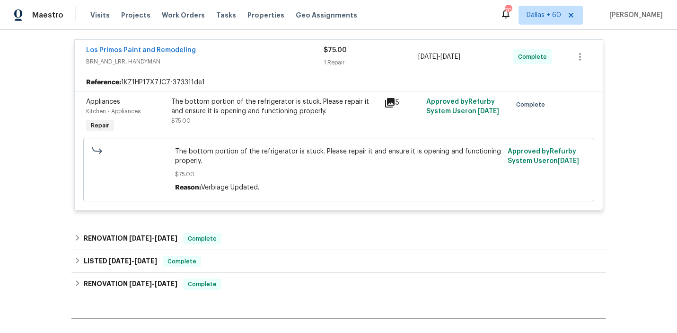
scroll to position [179, 0]
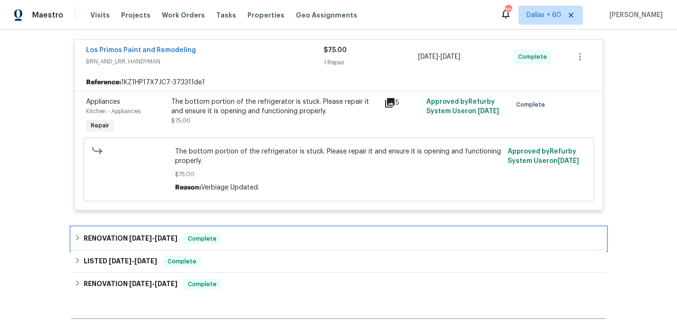
click at [286, 231] on div "RENOVATION 7/29/25 - 7/31/25 Complete" at bounding box center [338, 238] width 535 height 23
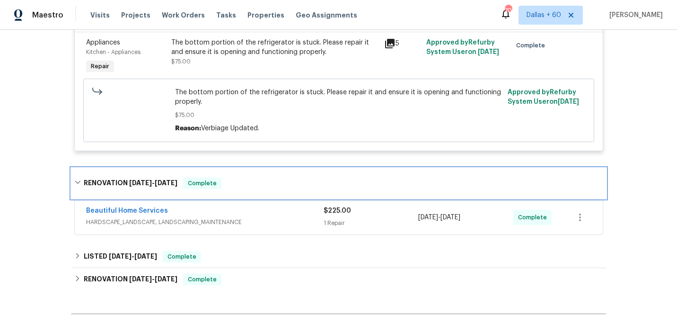
scroll to position [239, 0]
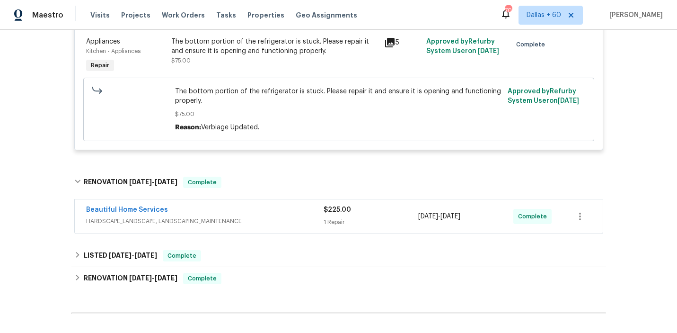
click at [283, 211] on div "Beautiful Home Services" at bounding box center [205, 210] width 238 height 11
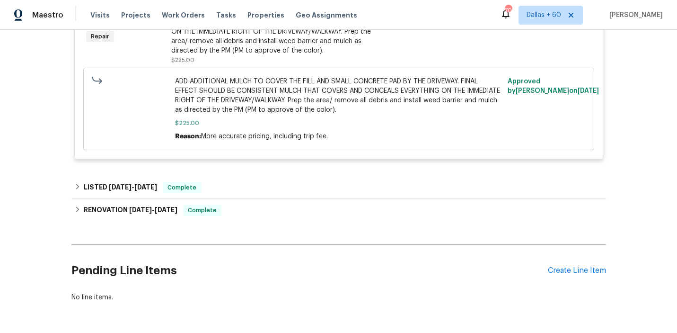
scroll to position [538, 0]
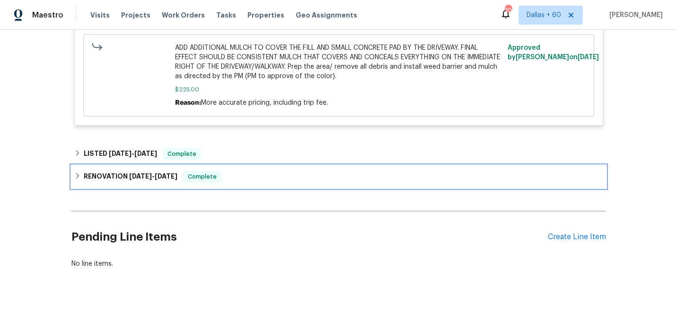
click at [247, 176] on div "RENOVATION 7/7/25 - 8/8/25 Complete" at bounding box center [338, 176] width 529 height 11
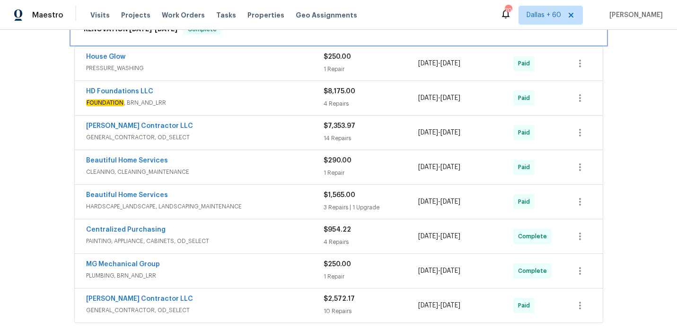
scroll to position [697, 0]
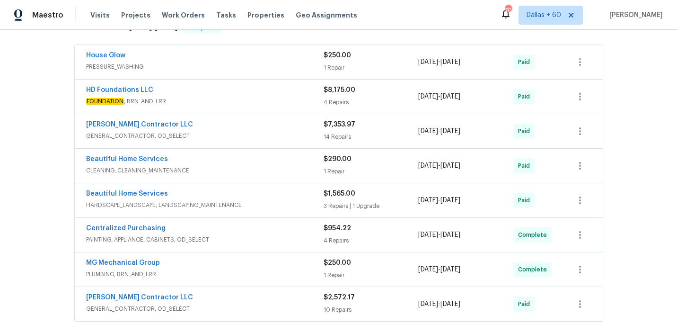
click at [260, 59] on div "House Glow" at bounding box center [205, 56] width 238 height 11
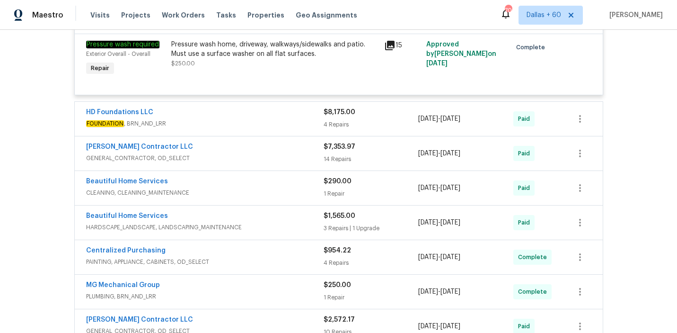
scroll to position [771, 0]
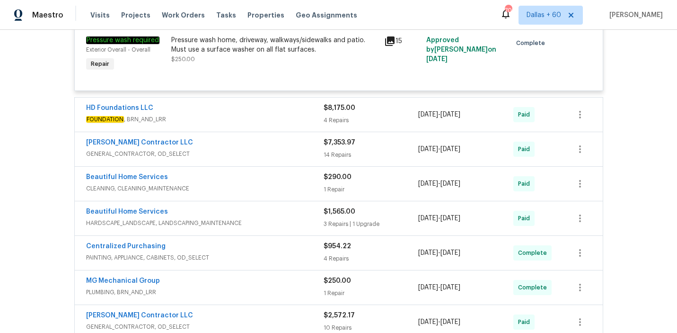
click at [258, 113] on div "HD Foundations LLC" at bounding box center [205, 108] width 238 height 11
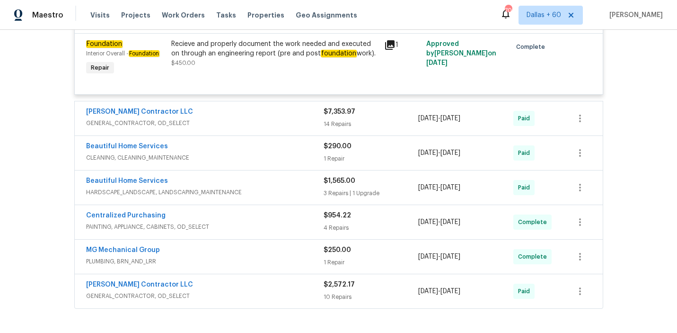
scroll to position [1139, 0]
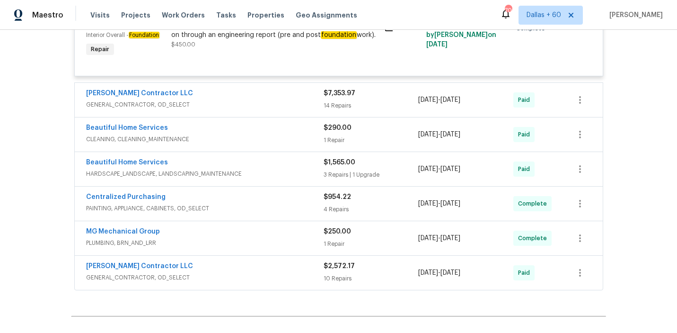
click at [271, 98] on div "Mario Suarez Contractor LLC" at bounding box center [205, 93] width 238 height 11
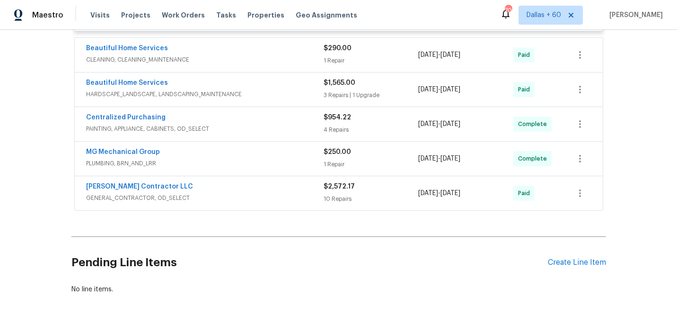
scroll to position [2551, 0]
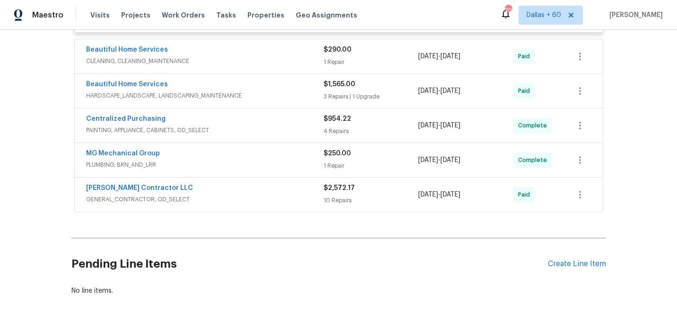
click at [274, 99] on span "HARDSCAPE_LANDSCAPE, LANDSCAPING_MAINTENANCE" at bounding box center [205, 95] width 238 height 9
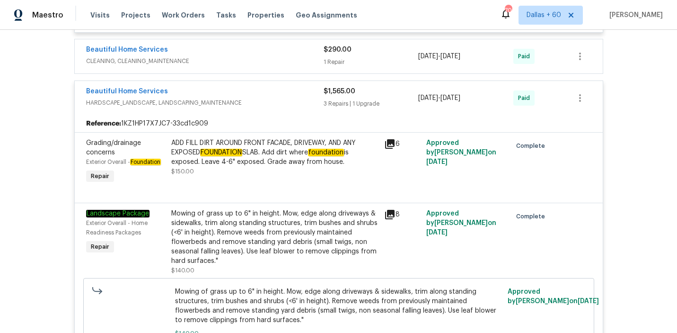
click at [648, 132] on div "Back to all projects 3250 Morning Quail, New Braunfels, TX 78130 3 Beds | 2 Bat…" at bounding box center [338, 181] width 677 height 303
click at [639, 118] on div "Back to all projects 3250 Morning Quail, New Braunfels, TX 78130 3 Beds | 2 Bat…" at bounding box center [338, 181] width 677 height 303
click at [635, 59] on div "Back to all projects 3250 Morning Quail, New Braunfels, TX 78130 3 Beds | 2 Bat…" at bounding box center [338, 181] width 677 height 303
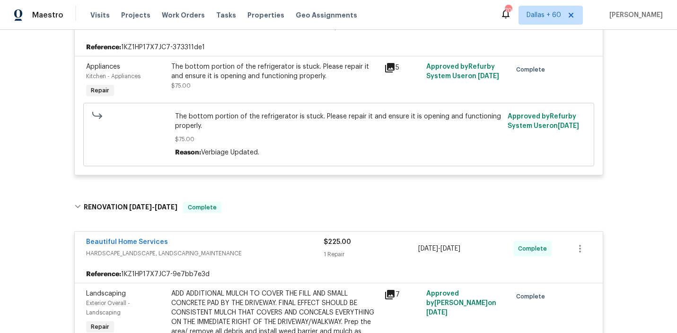
scroll to position [197, 0]
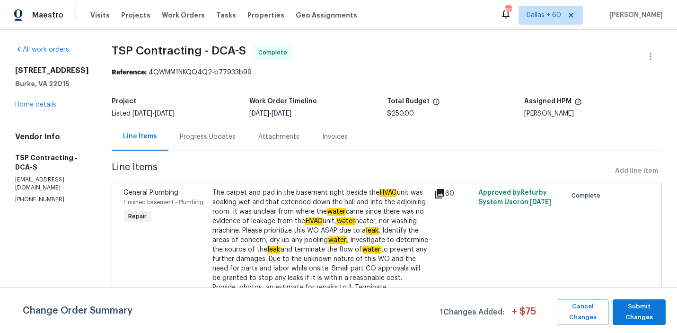
click at [207, 135] on div "Progress Updates" at bounding box center [208, 136] width 56 height 9
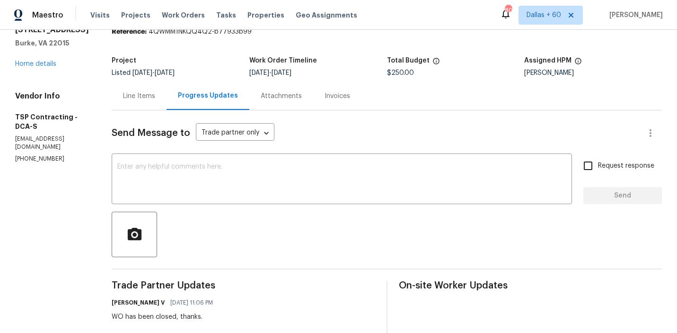
scroll to position [20, 0]
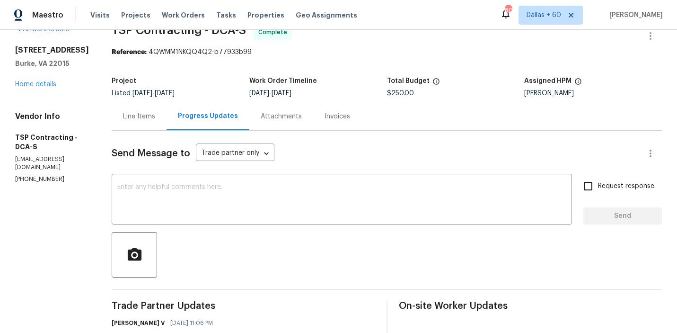
click at [328, 113] on div "Invoices" at bounding box center [338, 116] width 26 height 9
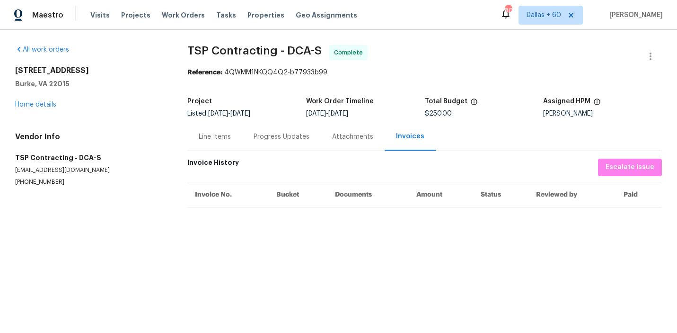
click at [287, 138] on div "Progress Updates" at bounding box center [282, 136] width 56 height 9
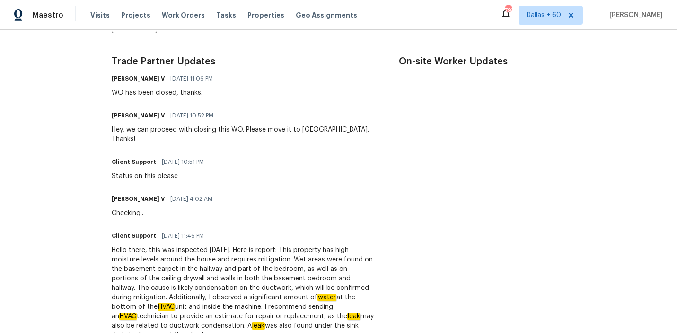
scroll to position [400, 0]
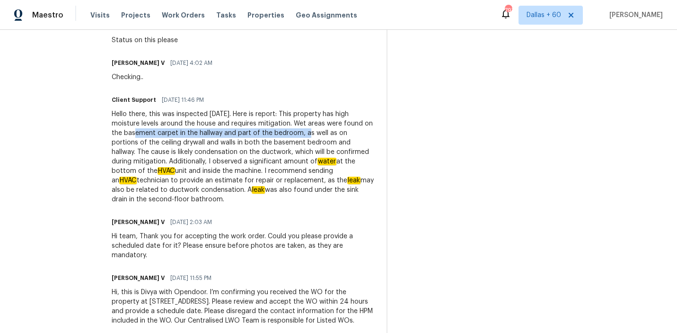
drag, startPoint x: 98, startPoint y: 125, endPoint x: 274, endPoint y: 125, distance: 176.0
copy div "basement carpet in the hallway and part of the bedroom"
